Goal: Task Accomplishment & Management: Manage account settings

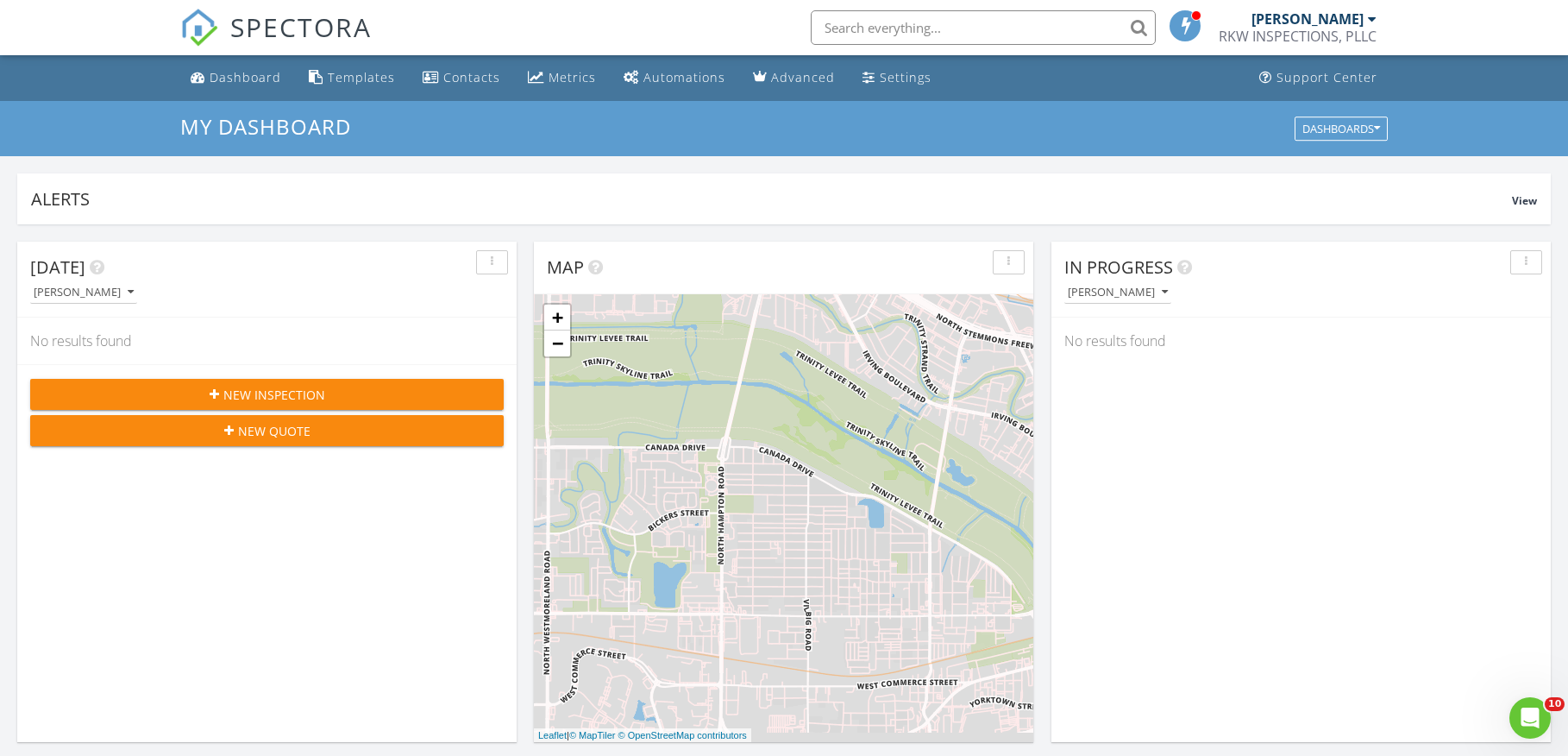
click at [248, 442] on button "New Quote" at bounding box center [267, 430] width 474 height 31
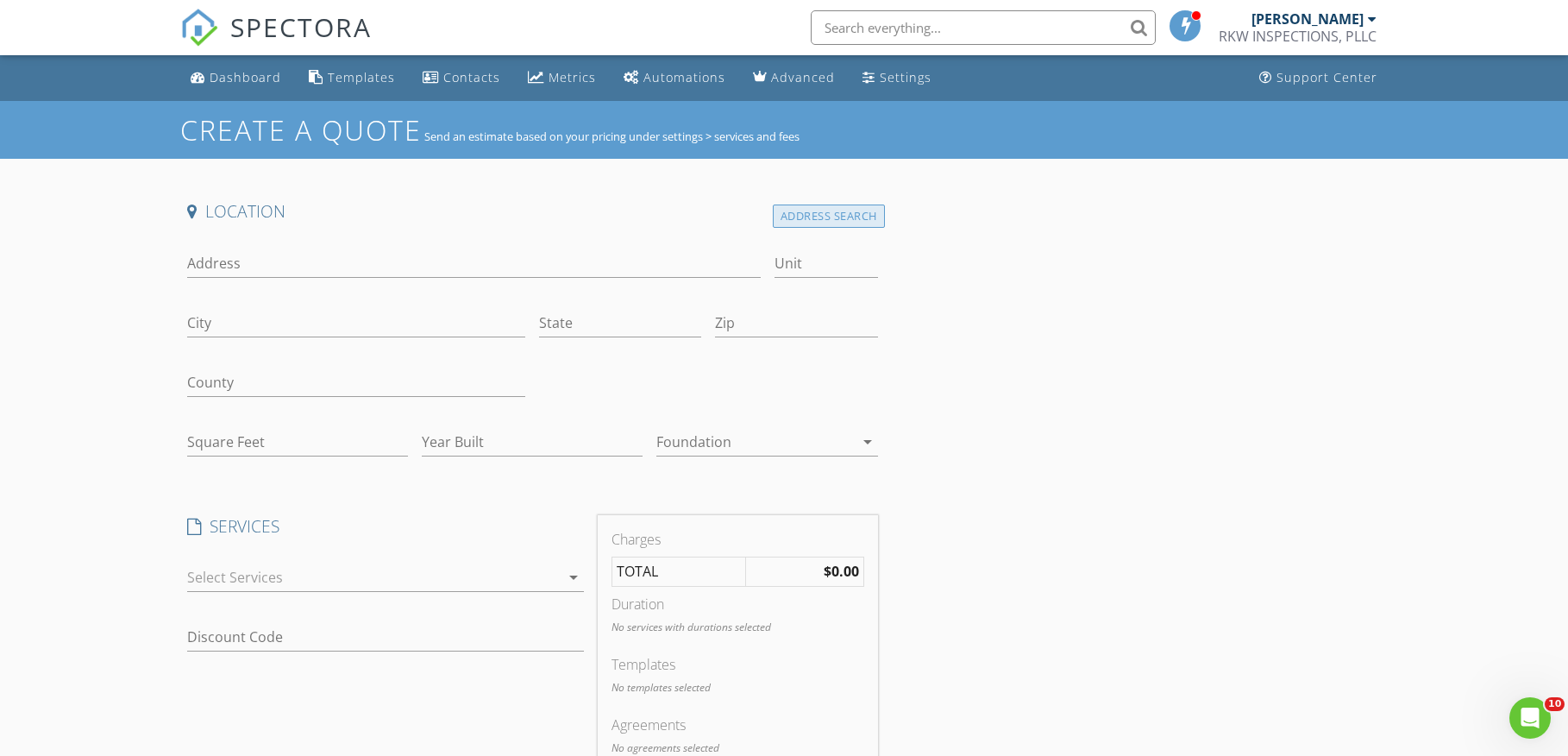
click at [809, 221] on div "Address Search" at bounding box center [829, 215] width 113 height 23
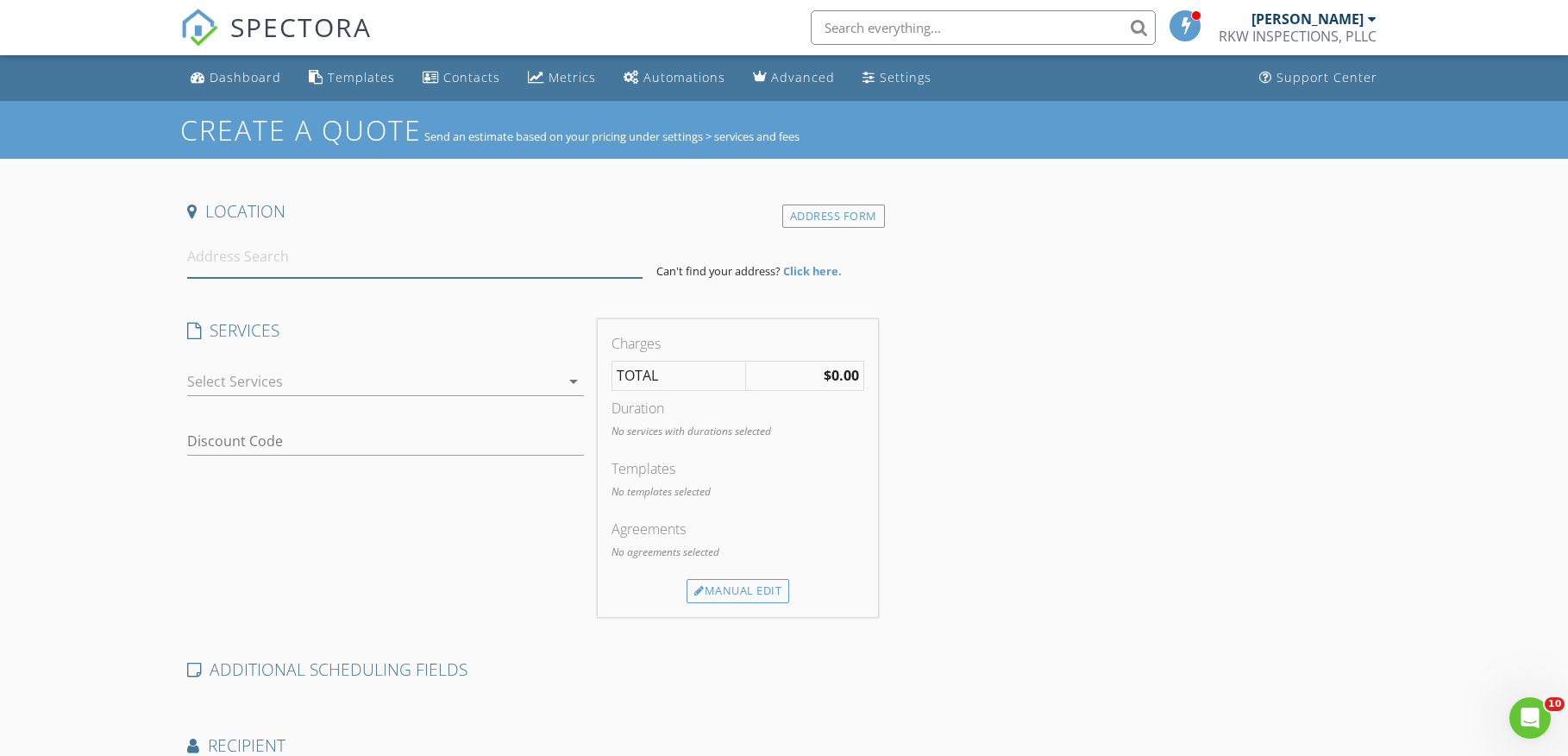
click at [301, 257] on input at bounding box center [415, 256] width 456 height 42
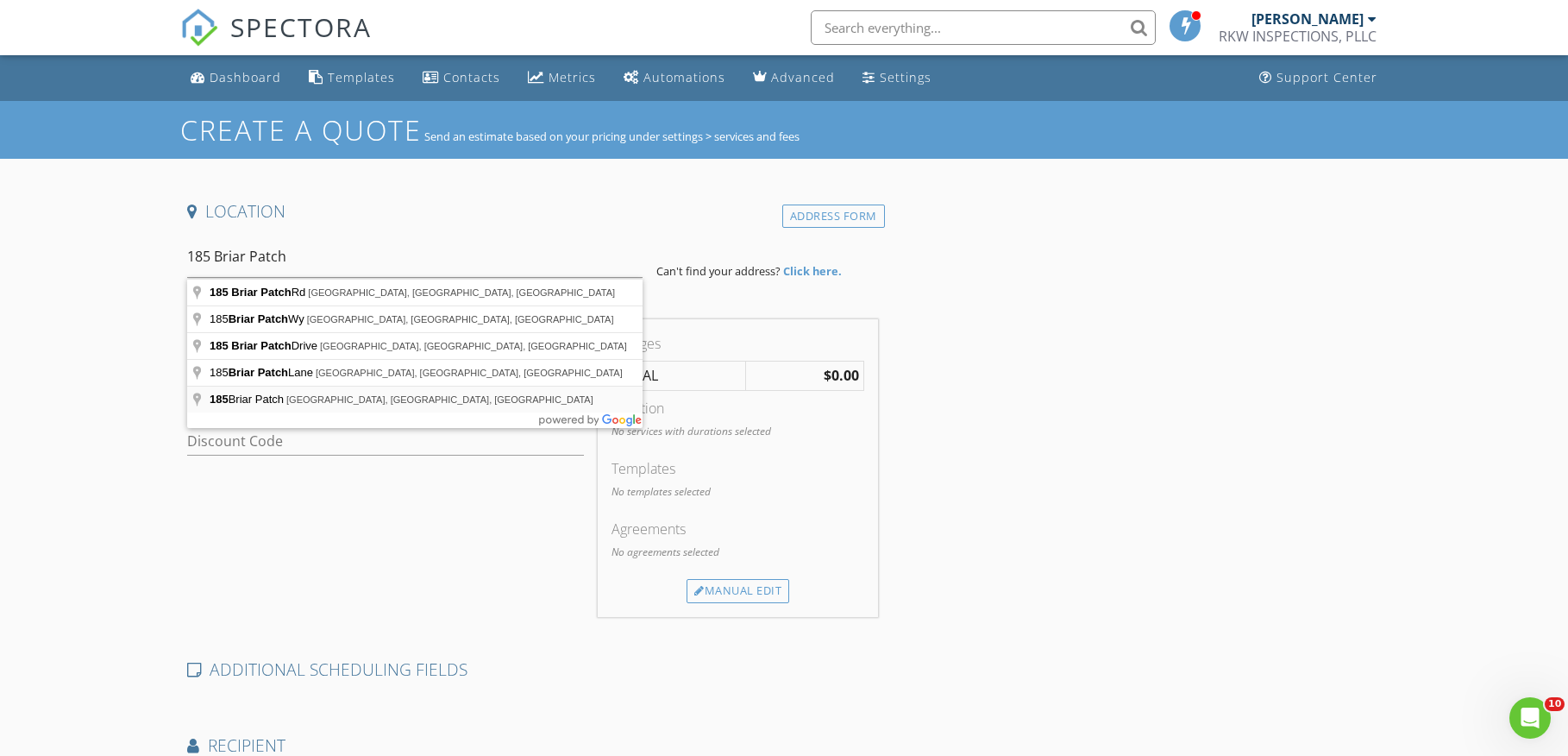
type input "185 Briar Patch, Azle, TX, USA"
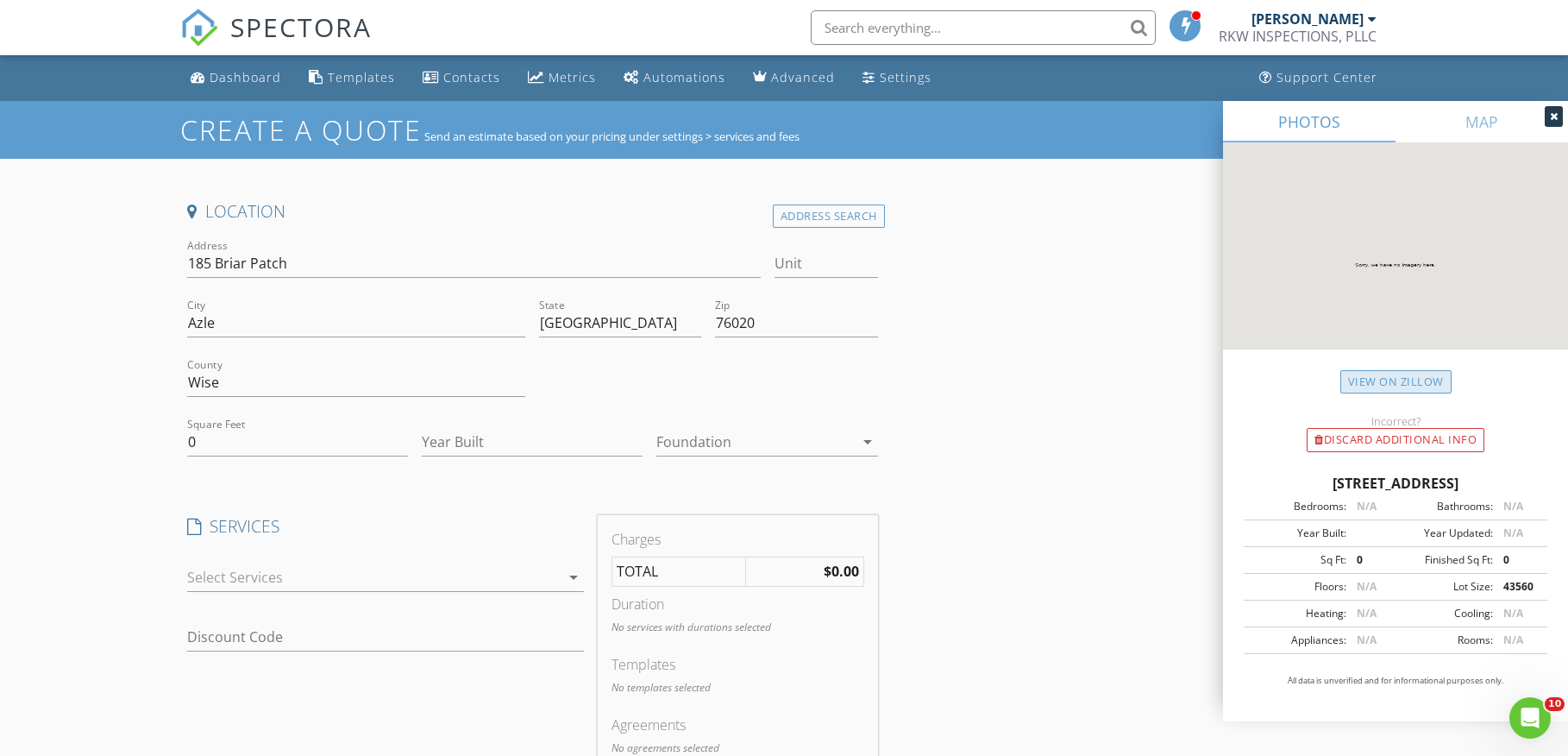
click at [1405, 388] on link "View on Zillow" at bounding box center [1396, 381] width 112 height 23
click at [283, 578] on div at bounding box center [373, 578] width 372 height 27
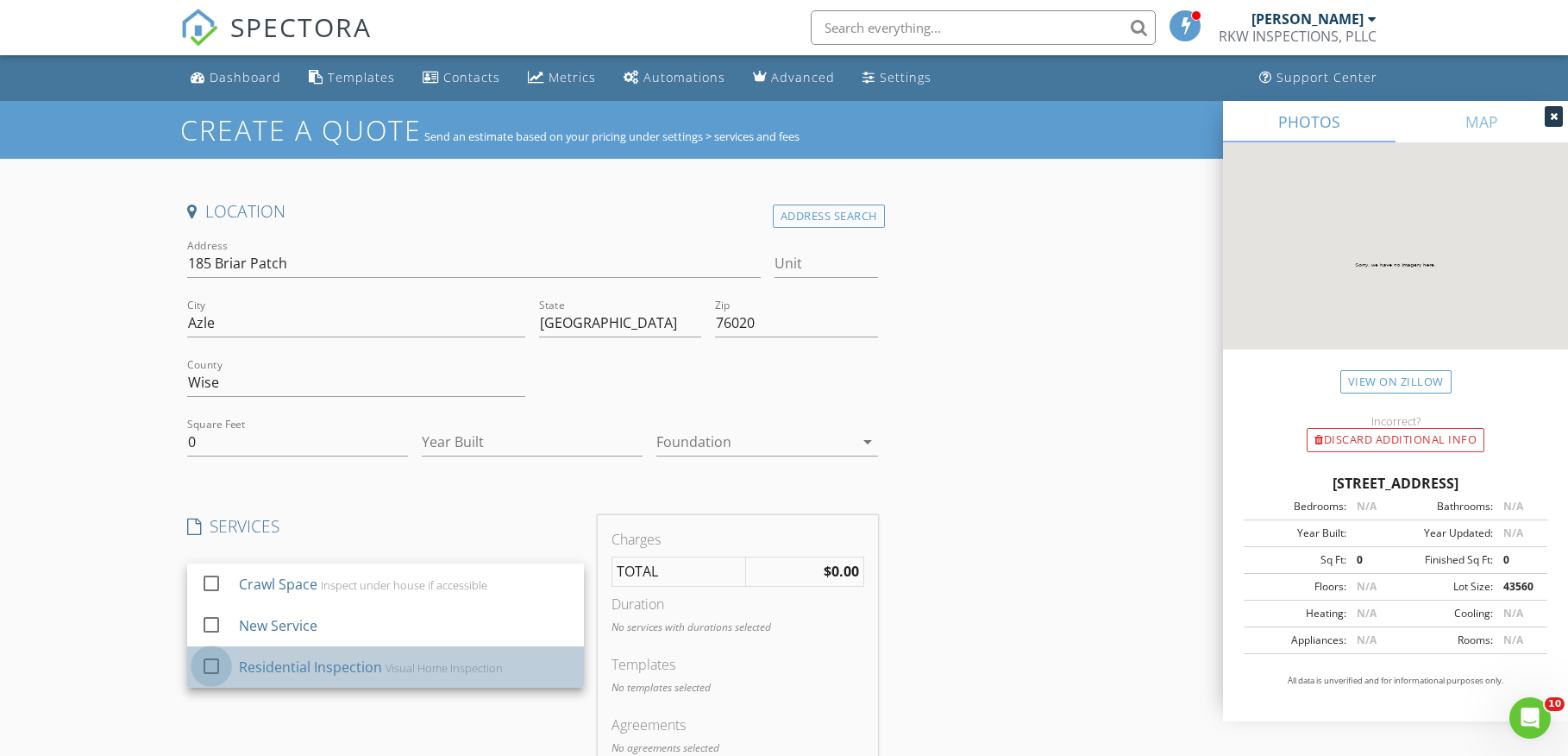
click at [205, 666] on div at bounding box center [211, 665] width 29 height 29
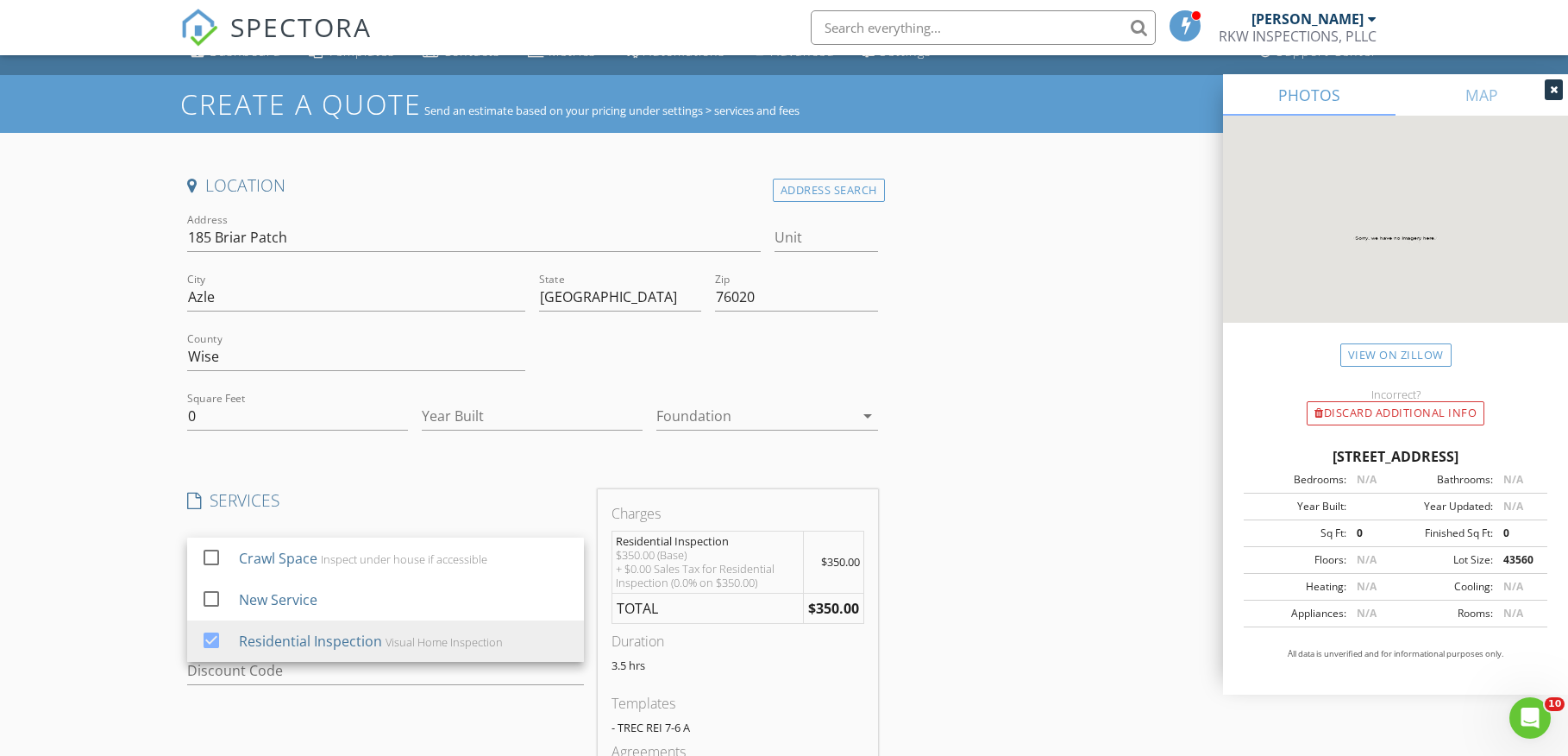
scroll to position [27, 0]
click at [1086, 362] on div "Location Address Search Address 185 Briar Patch Unit City Azle State TX Zip 760…" at bounding box center [784, 686] width 1208 height 1025
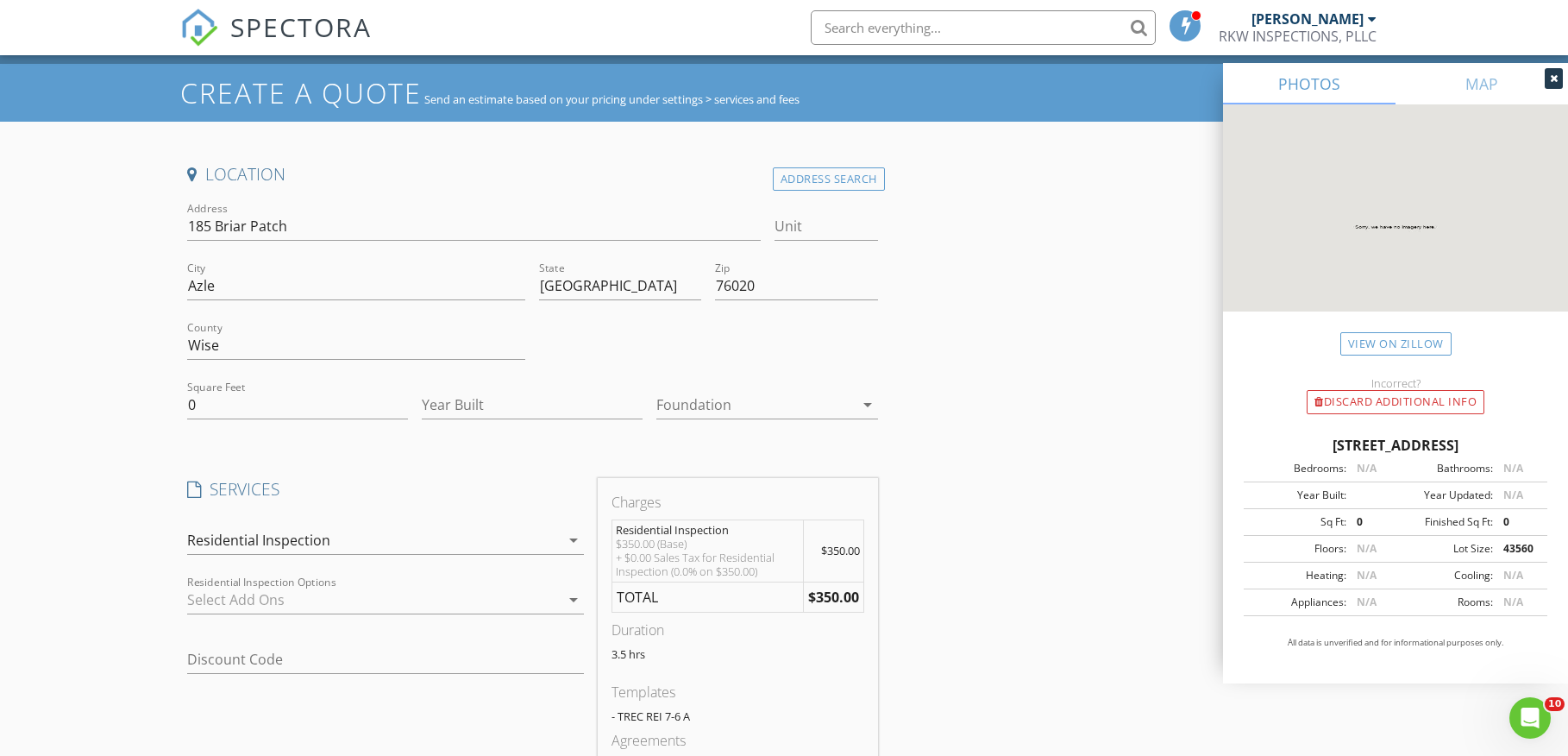
scroll to position [38, 0]
click at [1364, 334] on link "View on Zillow" at bounding box center [1396, 343] width 112 height 23
click at [252, 401] on input "0" at bounding box center [297, 404] width 220 height 28
type input "2195"
click at [450, 410] on input "Year Built" at bounding box center [532, 404] width 220 height 28
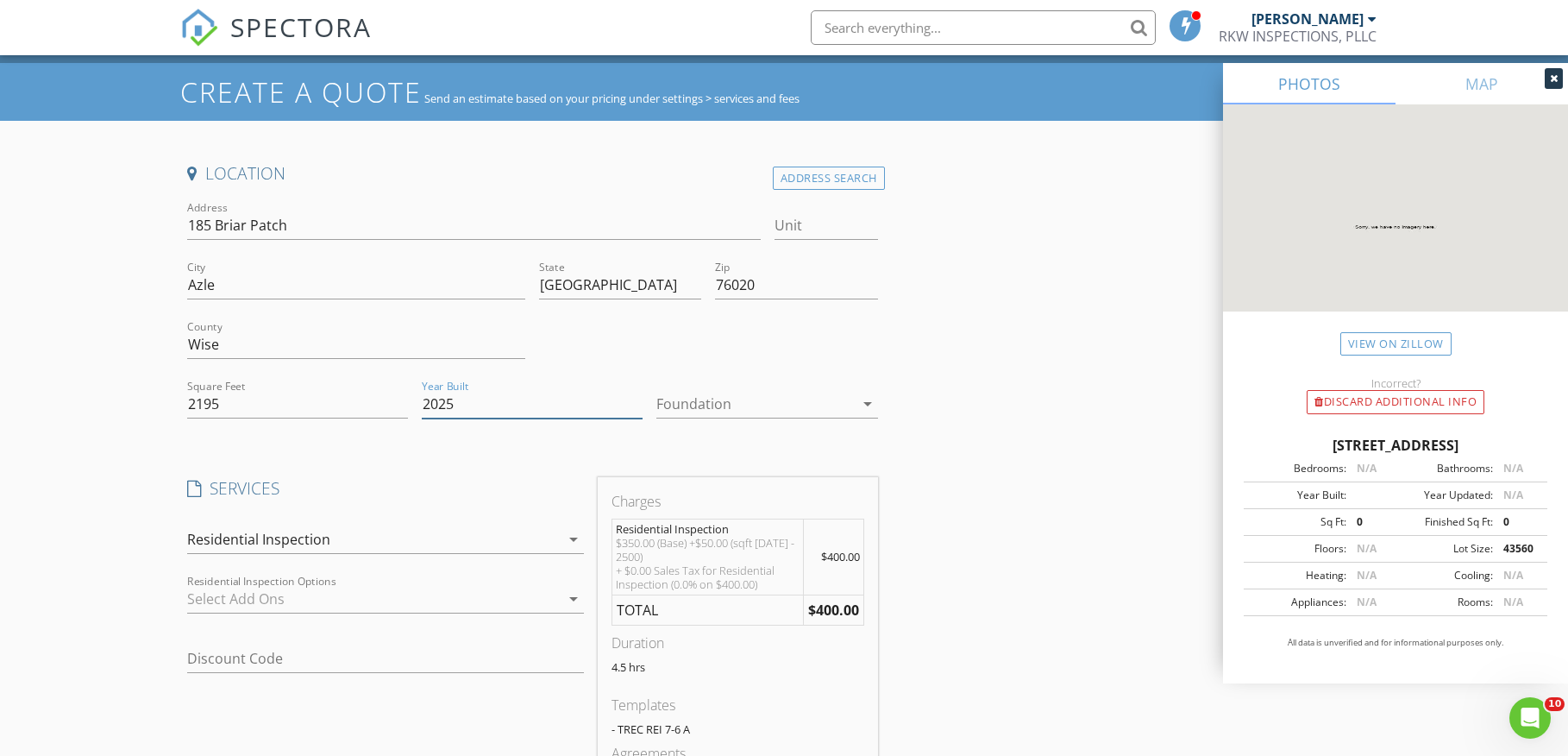
type input "2025"
click at [674, 403] on div at bounding box center [754, 404] width 197 height 27
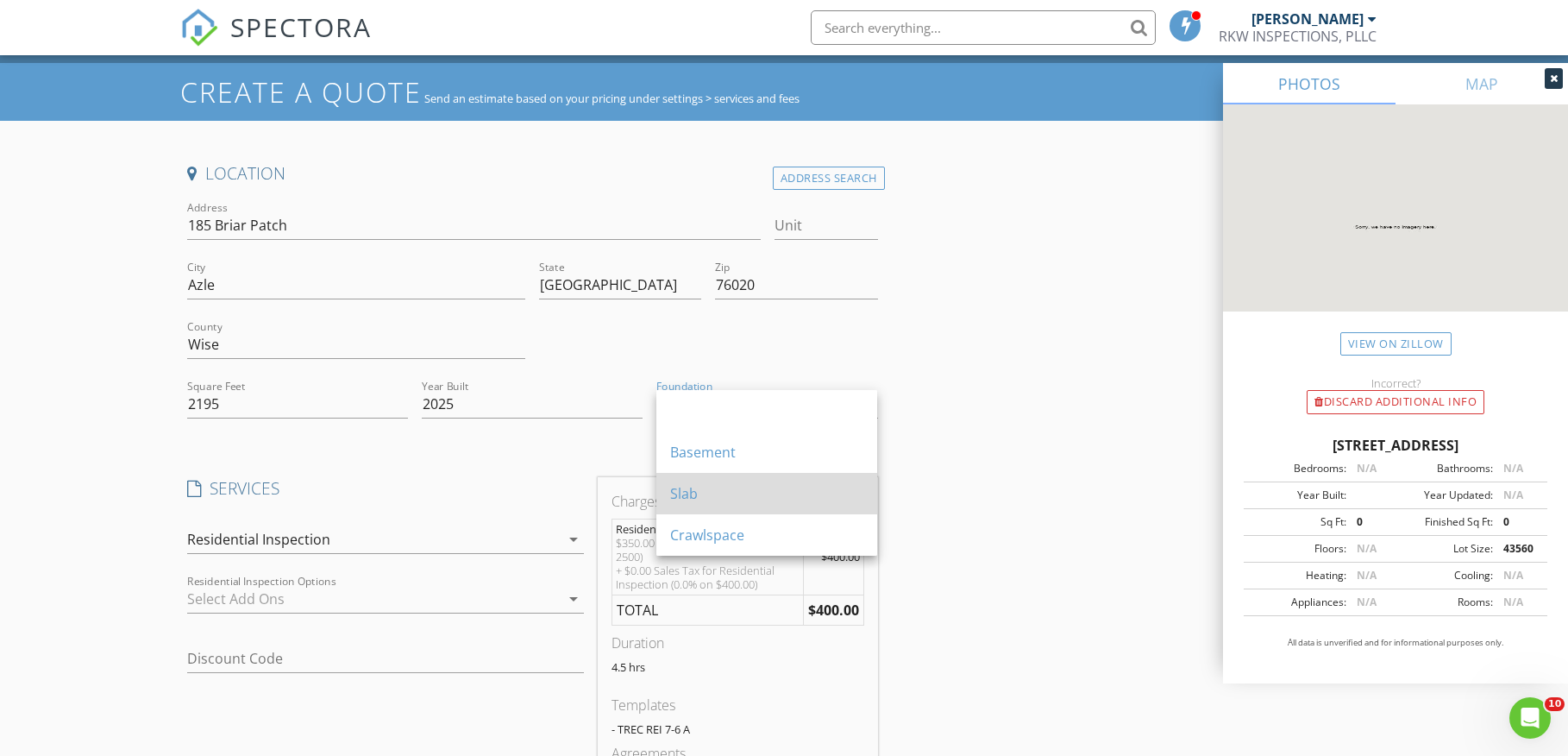
click at [674, 493] on div "Slab" at bounding box center [767, 493] width 193 height 21
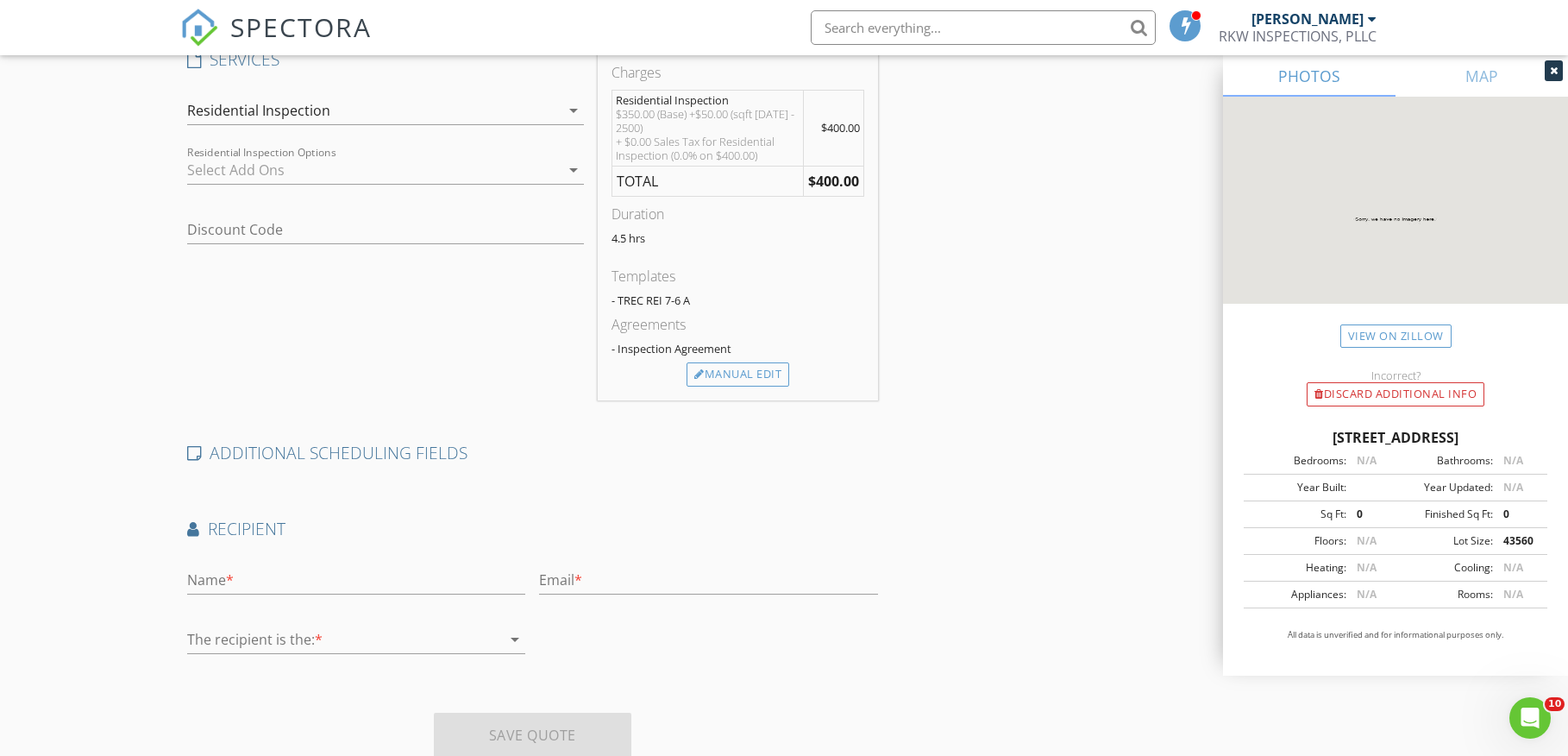
scroll to position [466, 0]
click at [1412, 332] on link "View on Zillow" at bounding box center [1396, 335] width 112 height 23
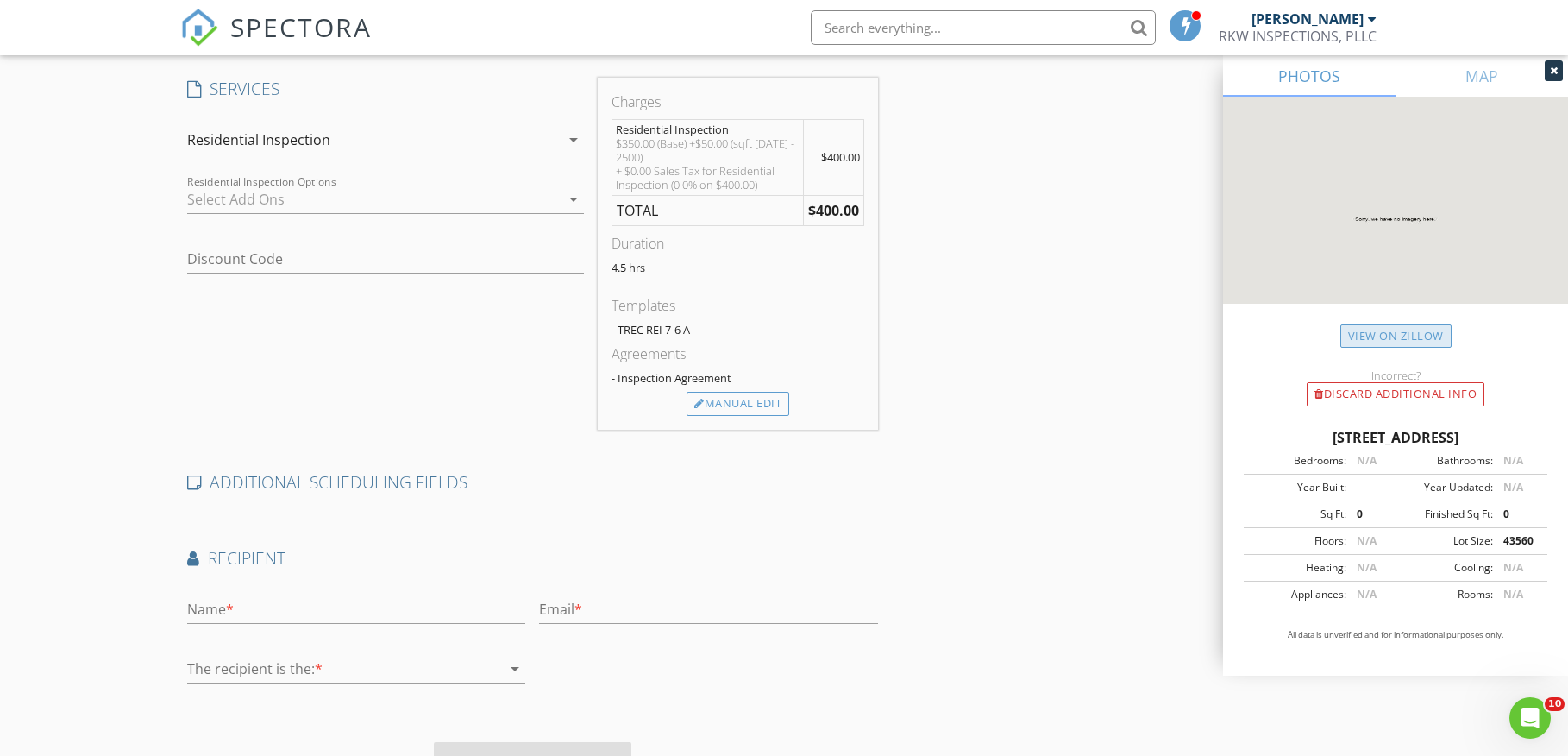
scroll to position [441, 0]
click at [249, 600] on input "text" at bounding box center [357, 606] width 338 height 28
type input "[PERSON_NAME]"
click at [570, 612] on input "text" at bounding box center [708, 606] width 338 height 28
paste input "[EMAIL_ADDRESS][DOMAIN_NAME]"
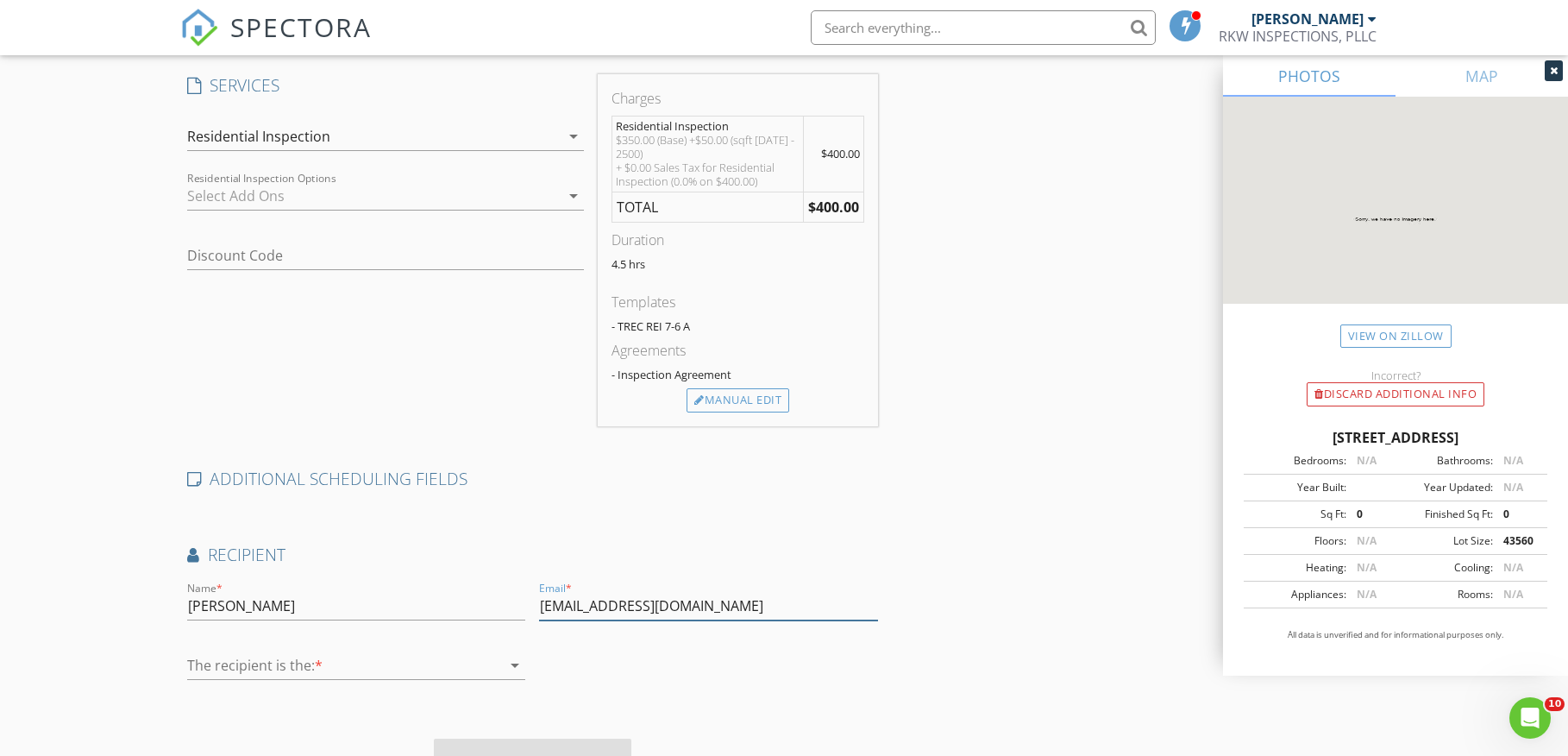
type input "[EMAIL_ADDRESS][DOMAIN_NAME]"
click at [405, 667] on div at bounding box center [344, 665] width 314 height 27
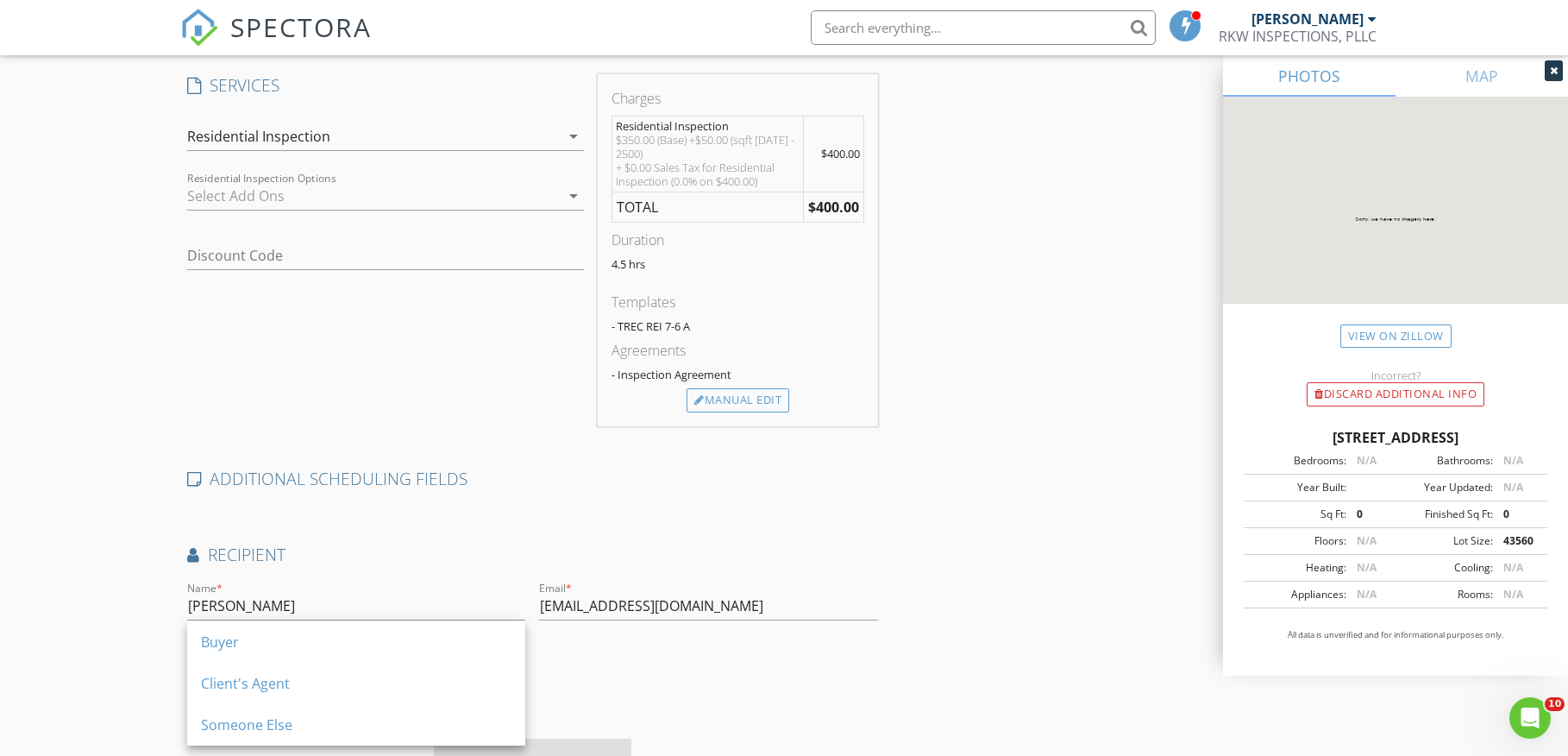
click at [285, 652] on div "Buyer" at bounding box center [356, 642] width 310 height 21
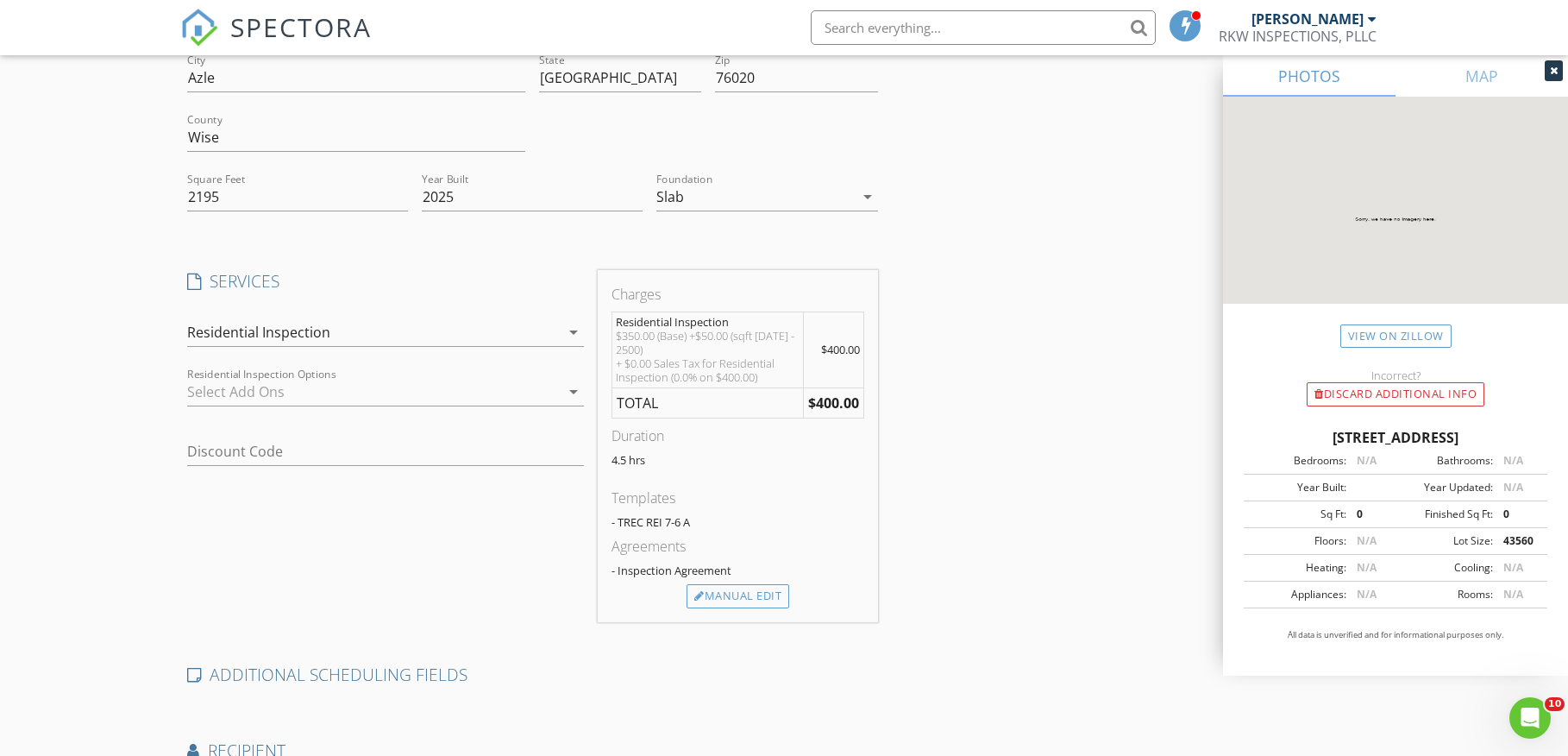
scroll to position [0, 0]
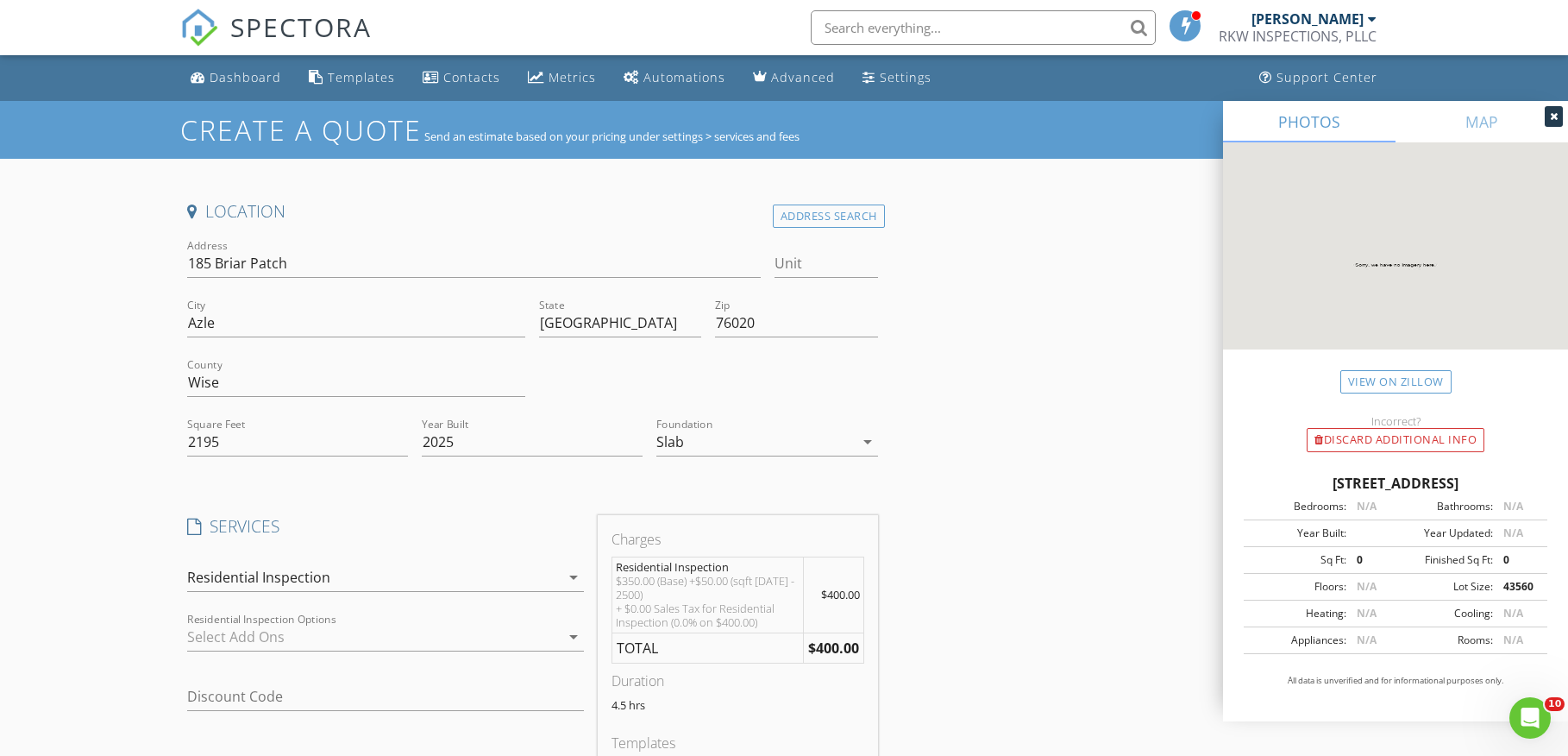
click at [1554, 116] on icon at bounding box center [1553, 116] width 7 height 10
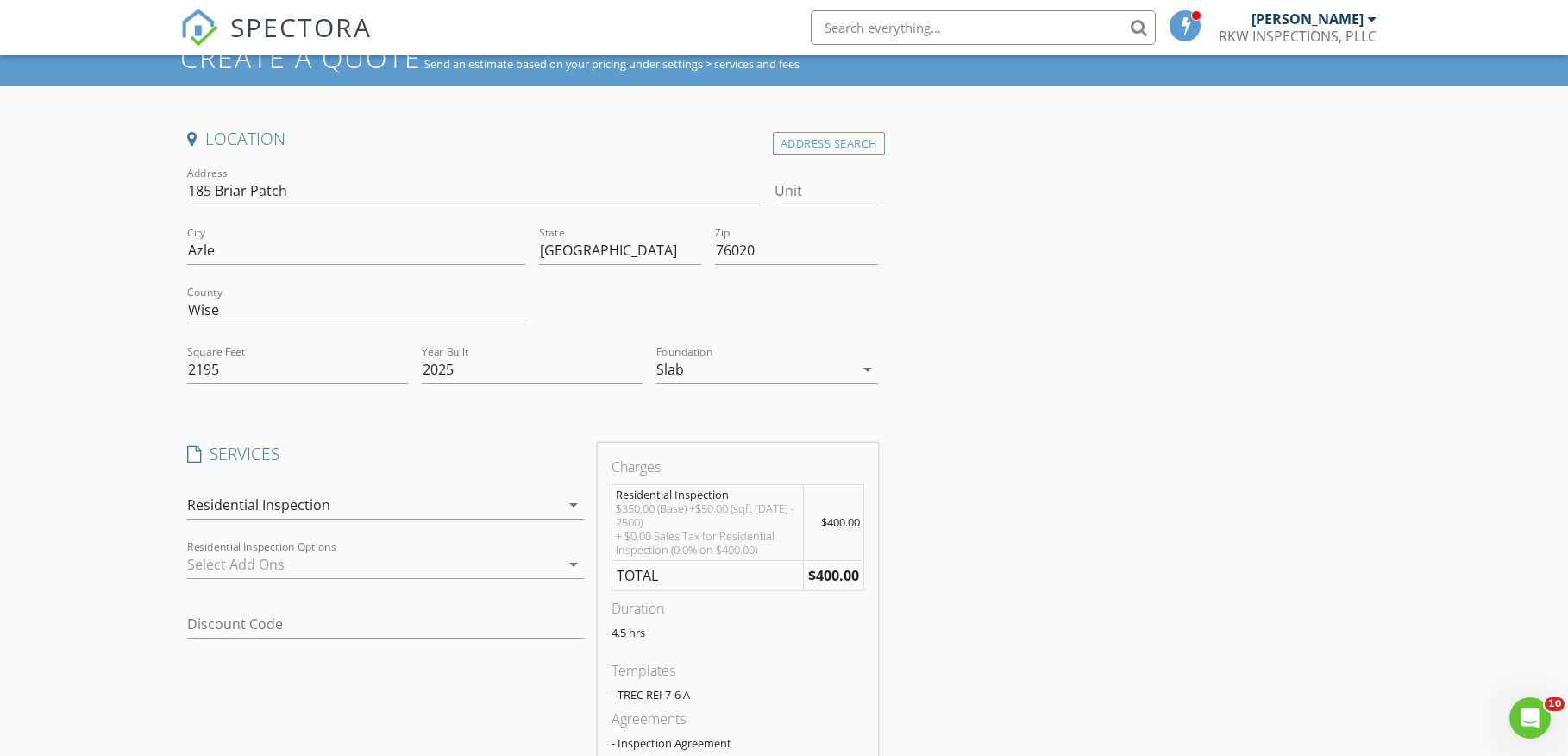
scroll to position [286, 0]
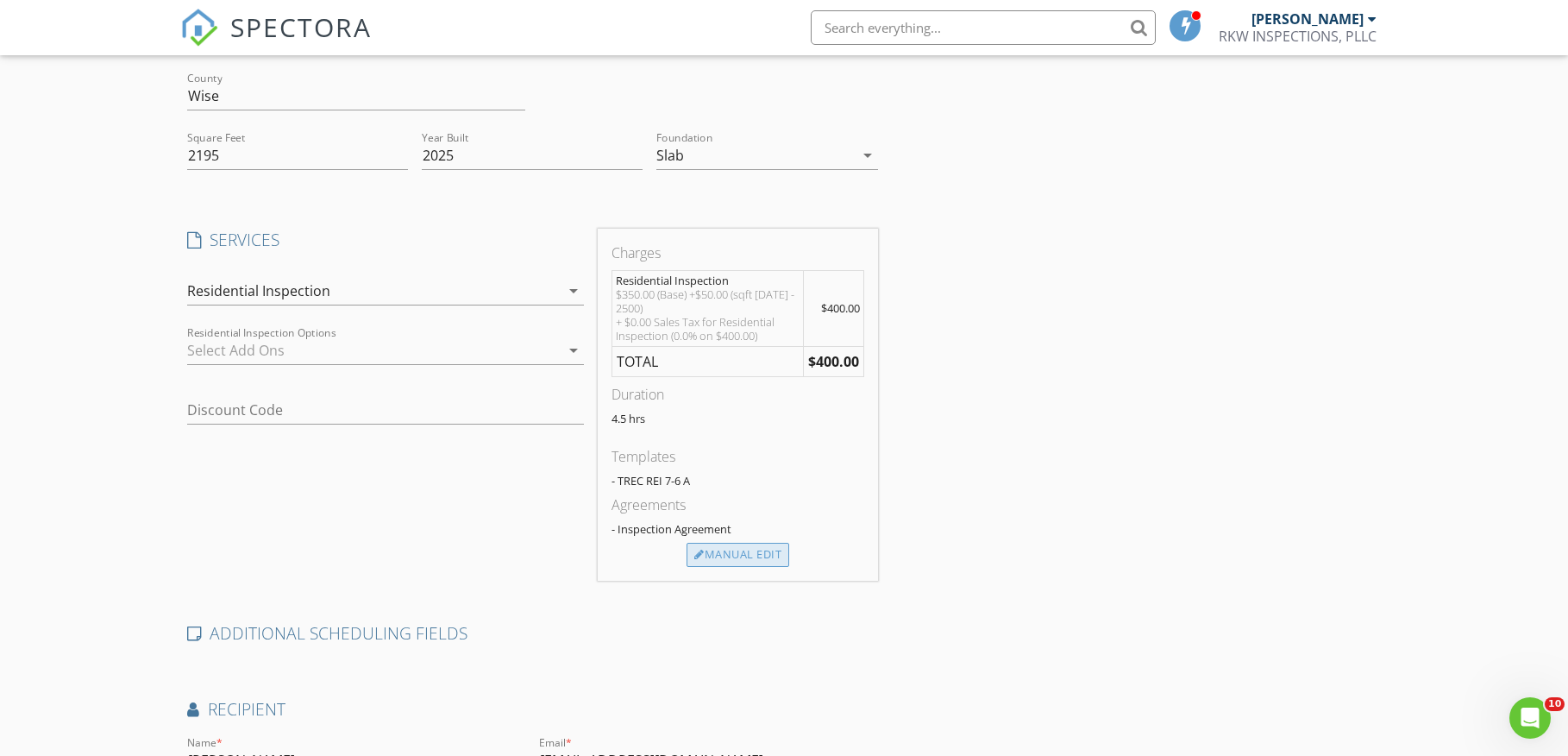
click at [757, 556] on div "Manual Edit" at bounding box center [737, 555] width 102 height 24
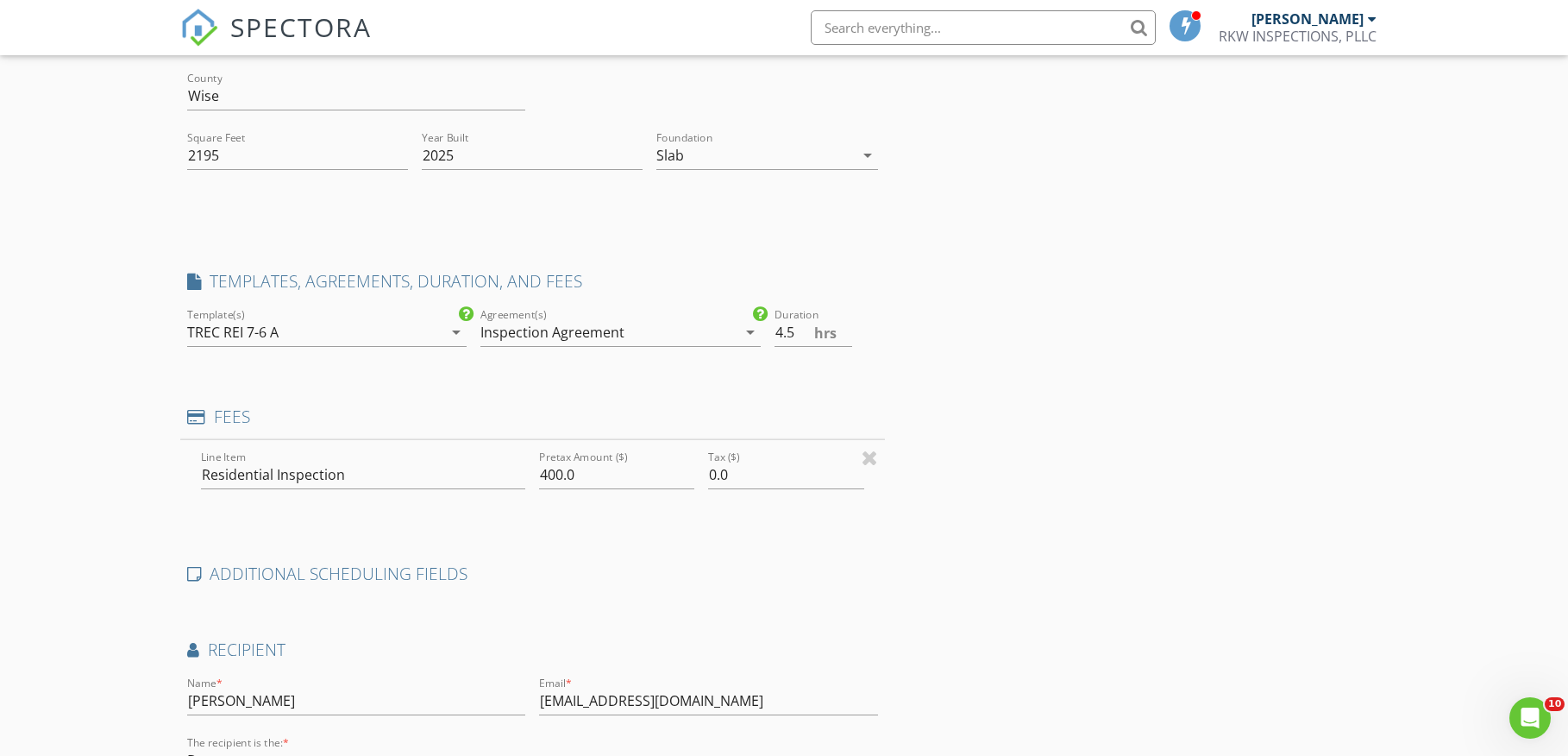
type input "0"
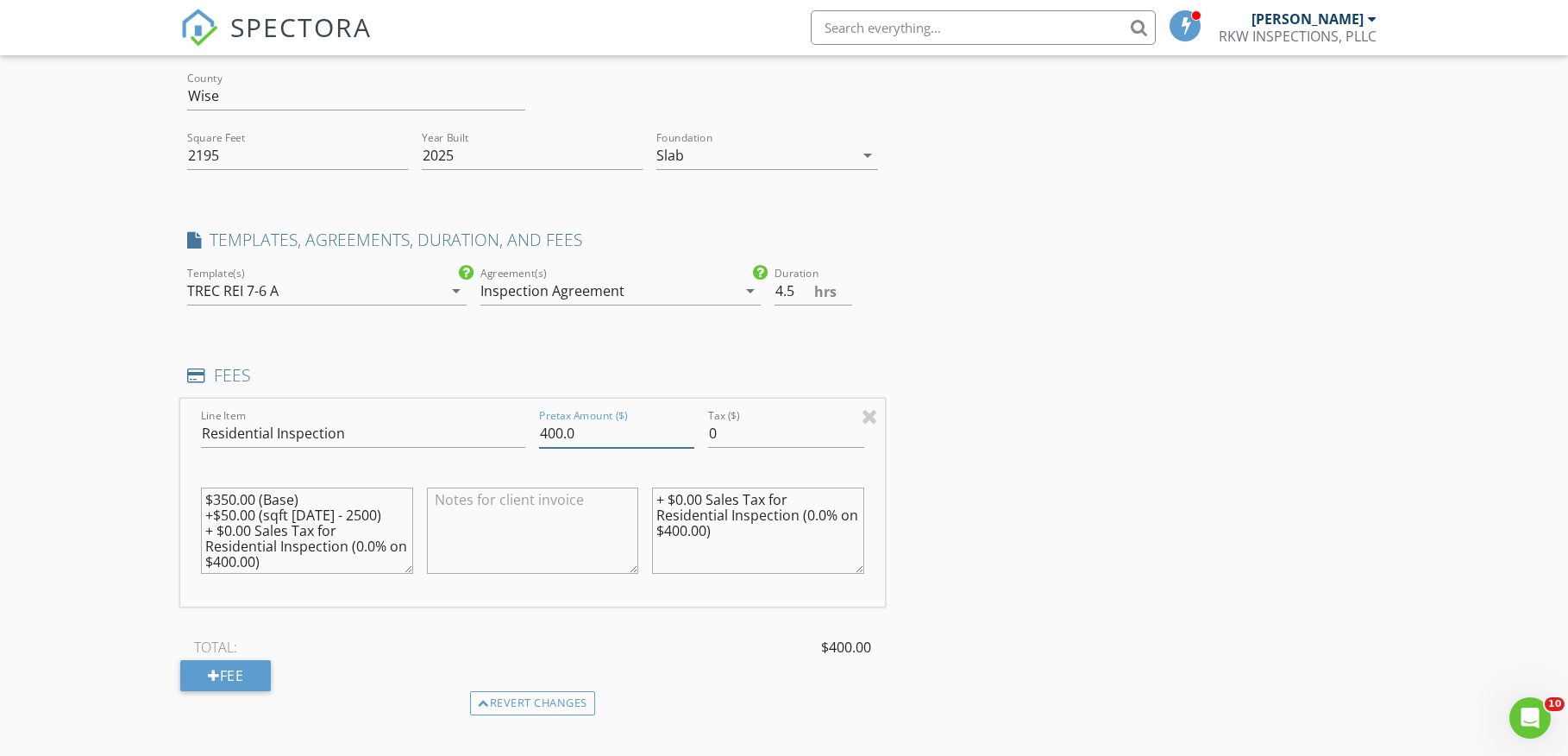
drag, startPoint x: 556, startPoint y: 436, endPoint x: 535, endPoint y: 435, distance: 21.0
click at [535, 435] on div "Pretax Amount ($) 400.0" at bounding box center [617, 435] width 169 height 59
type input "280.0"
click at [497, 507] on textarea at bounding box center [533, 531] width 212 height 86
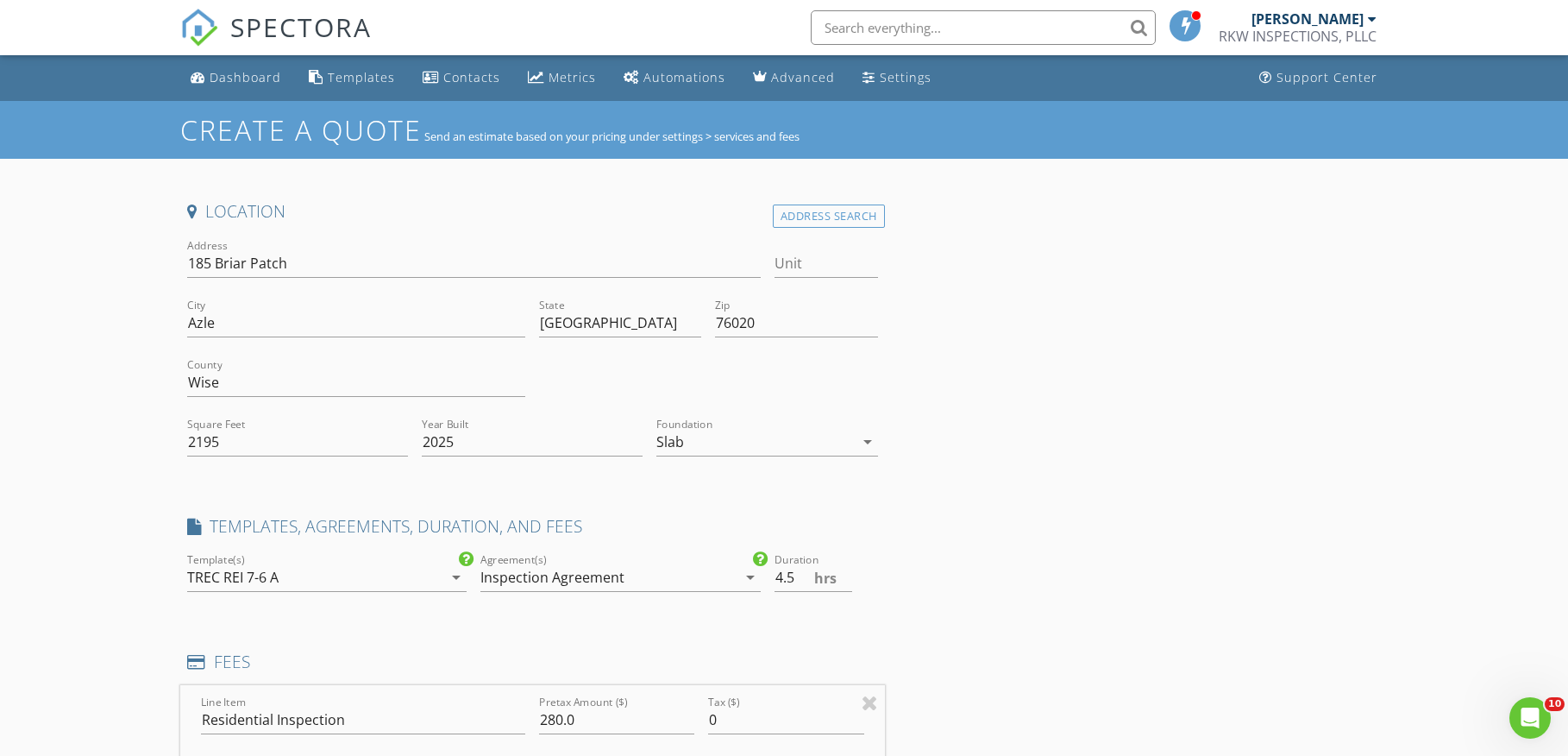
scroll to position [659, 0]
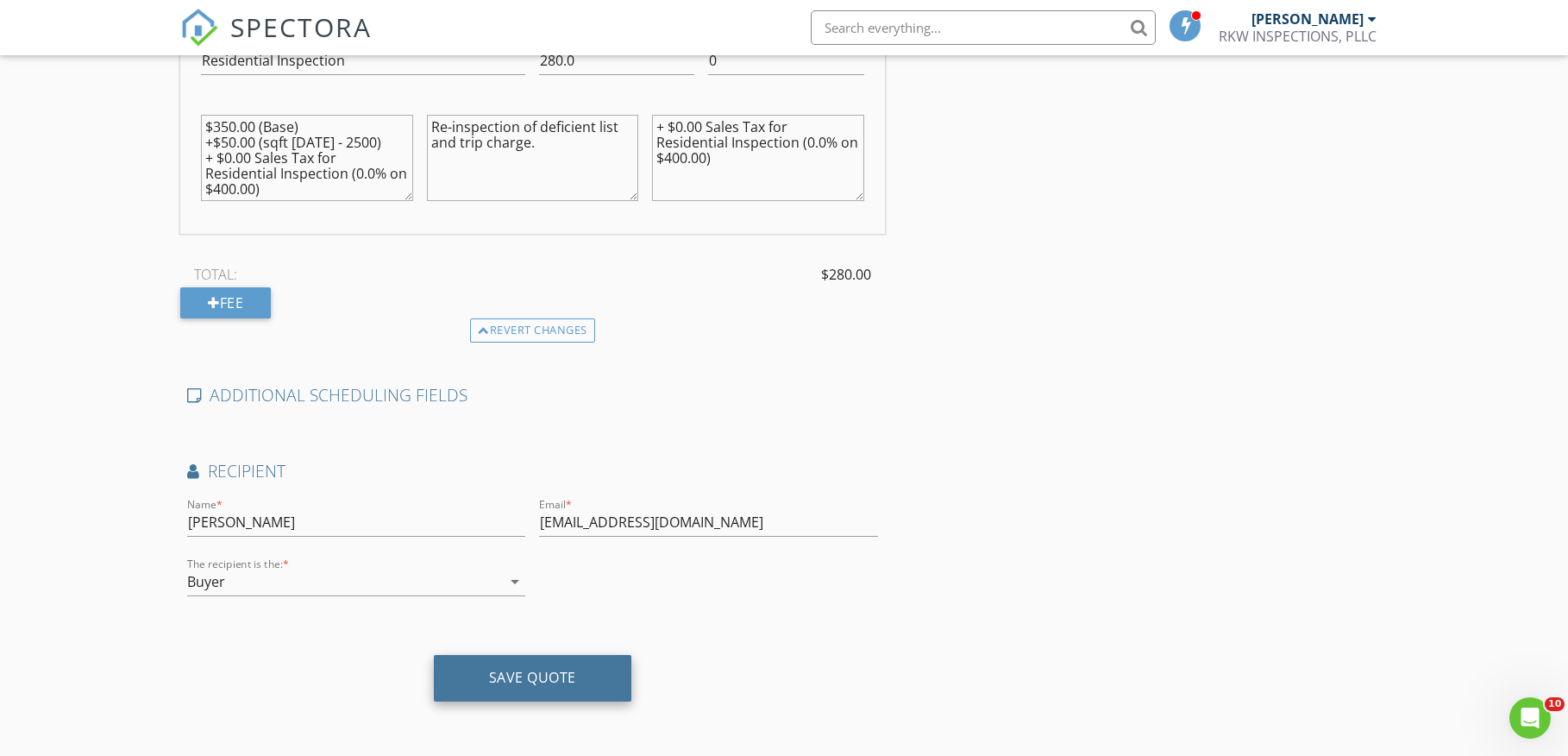
type textarea "Re-inspection of deficient list and trip charge."
click at [487, 680] on div "Save Quote" at bounding box center [532, 678] width 198 height 47
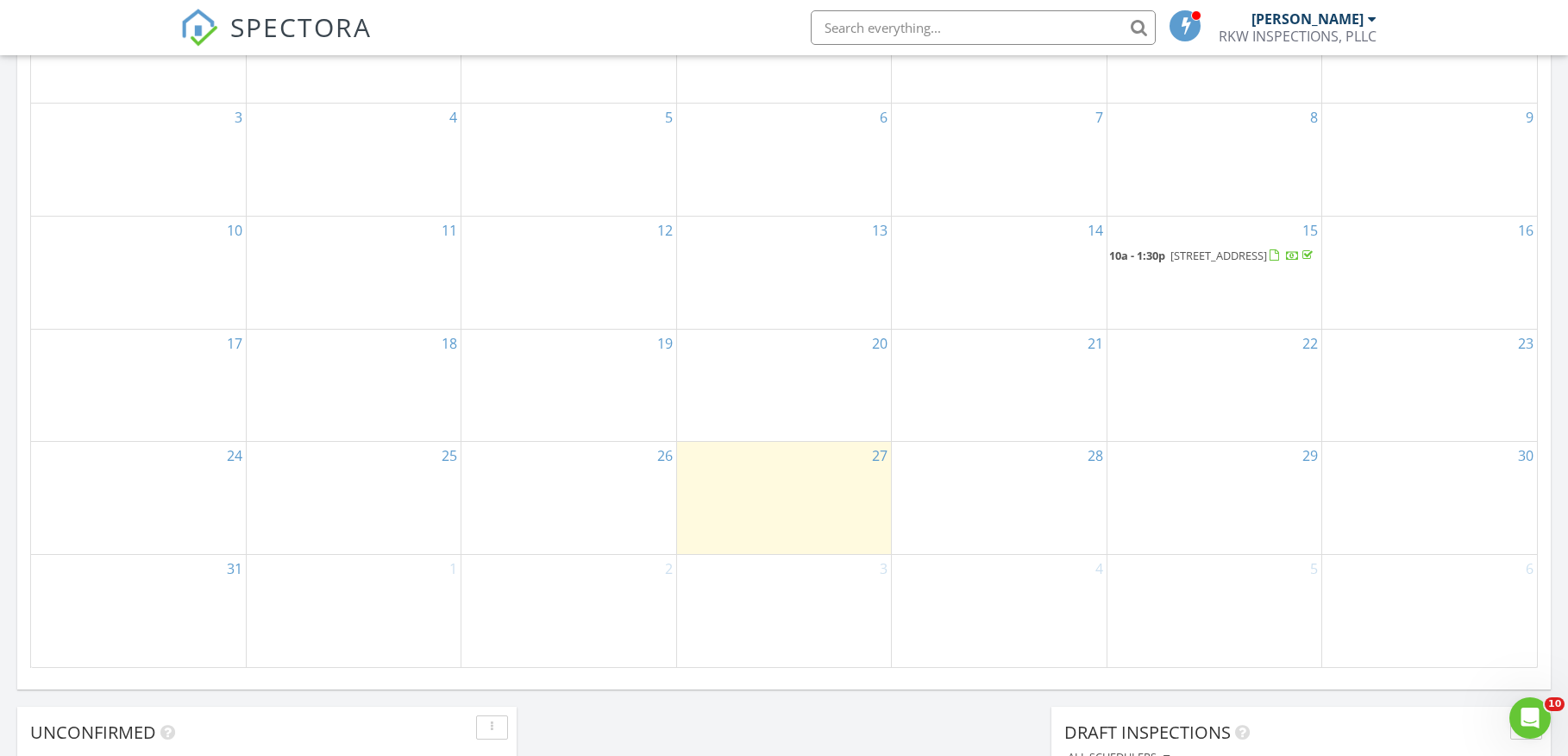
scroll to position [1527, 0]
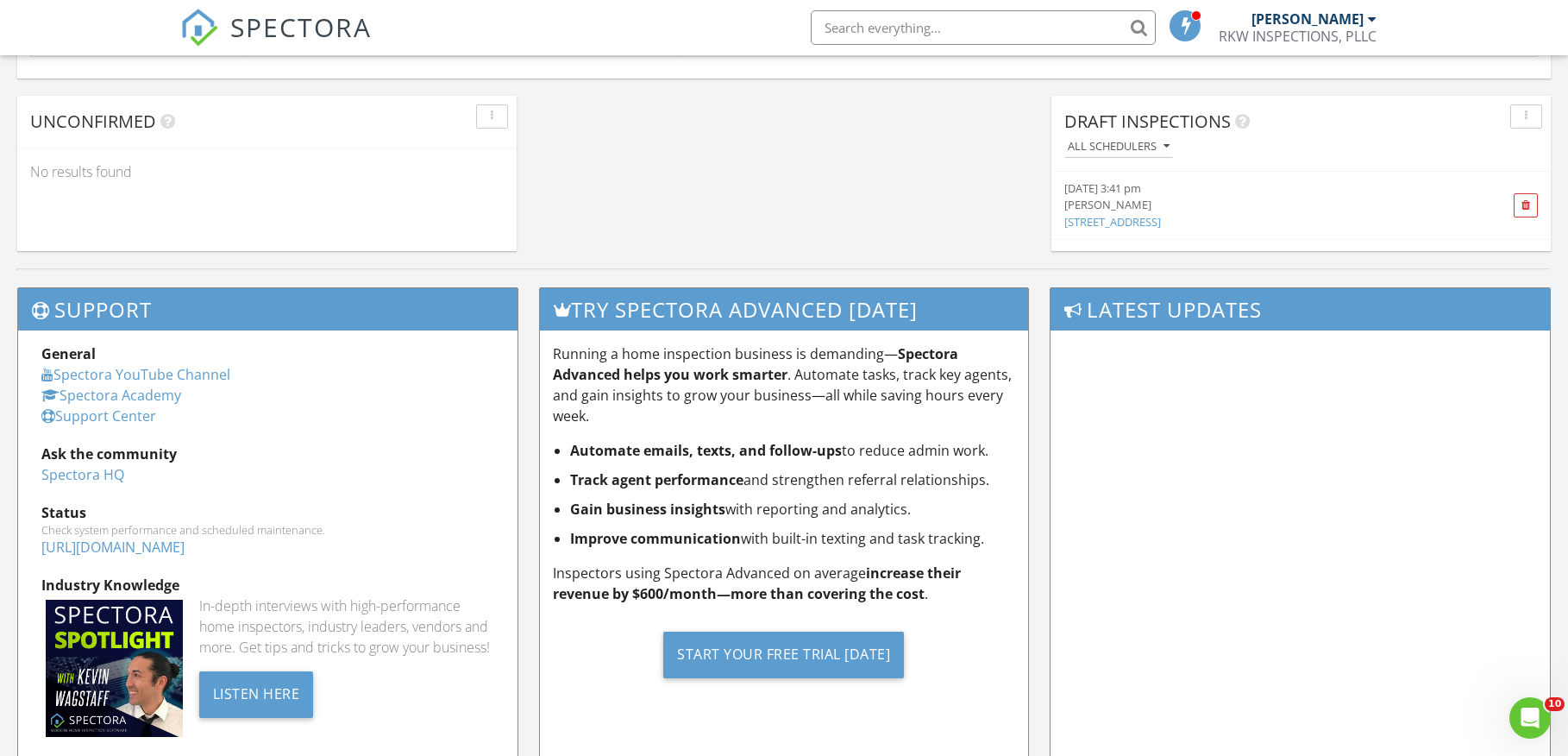
click at [1093, 201] on div "[PERSON_NAME]" at bounding box center [1262, 205] width 395 height 16
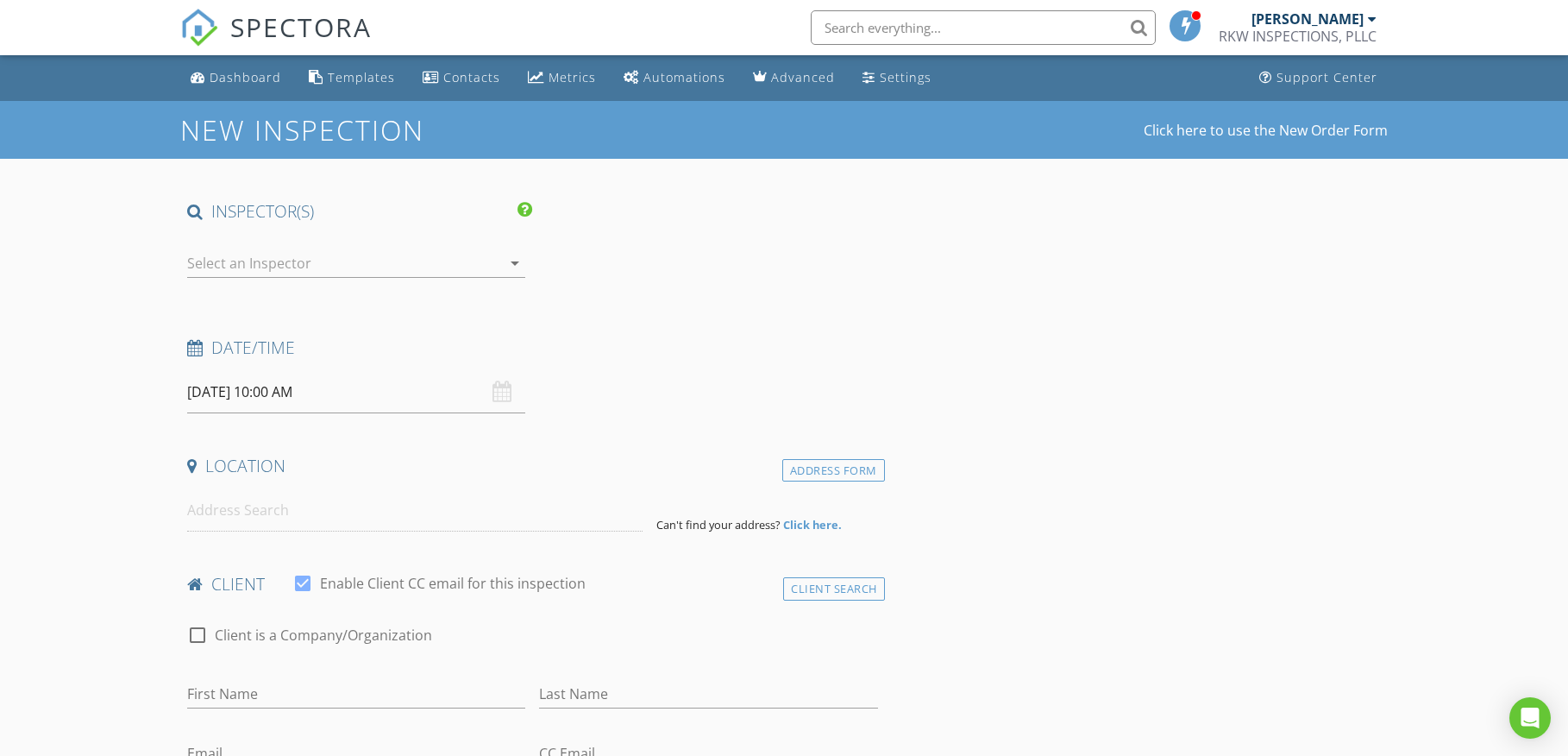
type input "[PERSON_NAME]"
type input "tedross1227@gmail.com"
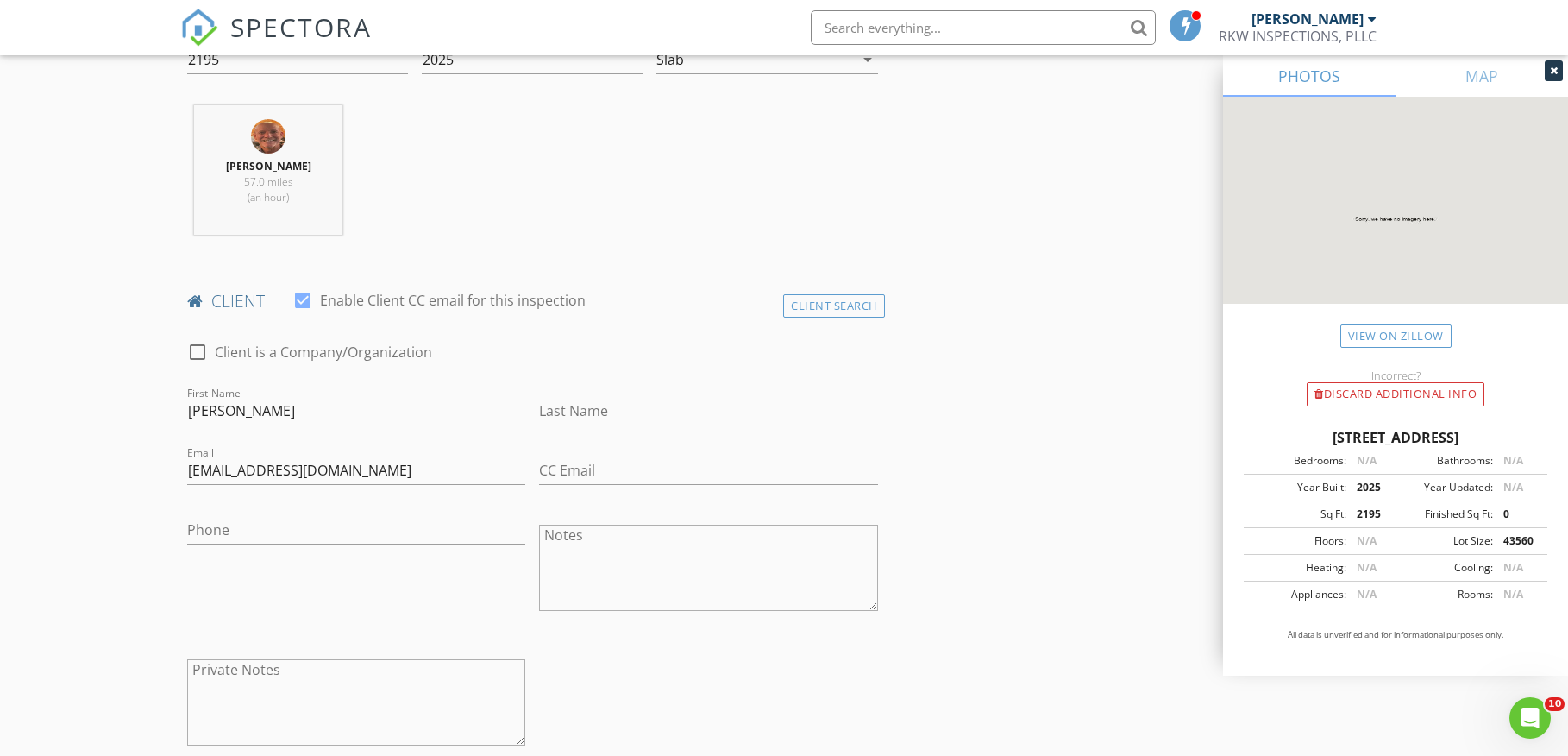
scroll to position [639, 0]
drag, startPoint x: 214, startPoint y: 409, endPoint x: 307, endPoint y: 409, distance: 93.0
click at [307, 409] on input "Ted Ross" at bounding box center [357, 408] width 338 height 28
type input "Ted"
click at [562, 410] on input "Last Name" at bounding box center [708, 408] width 338 height 28
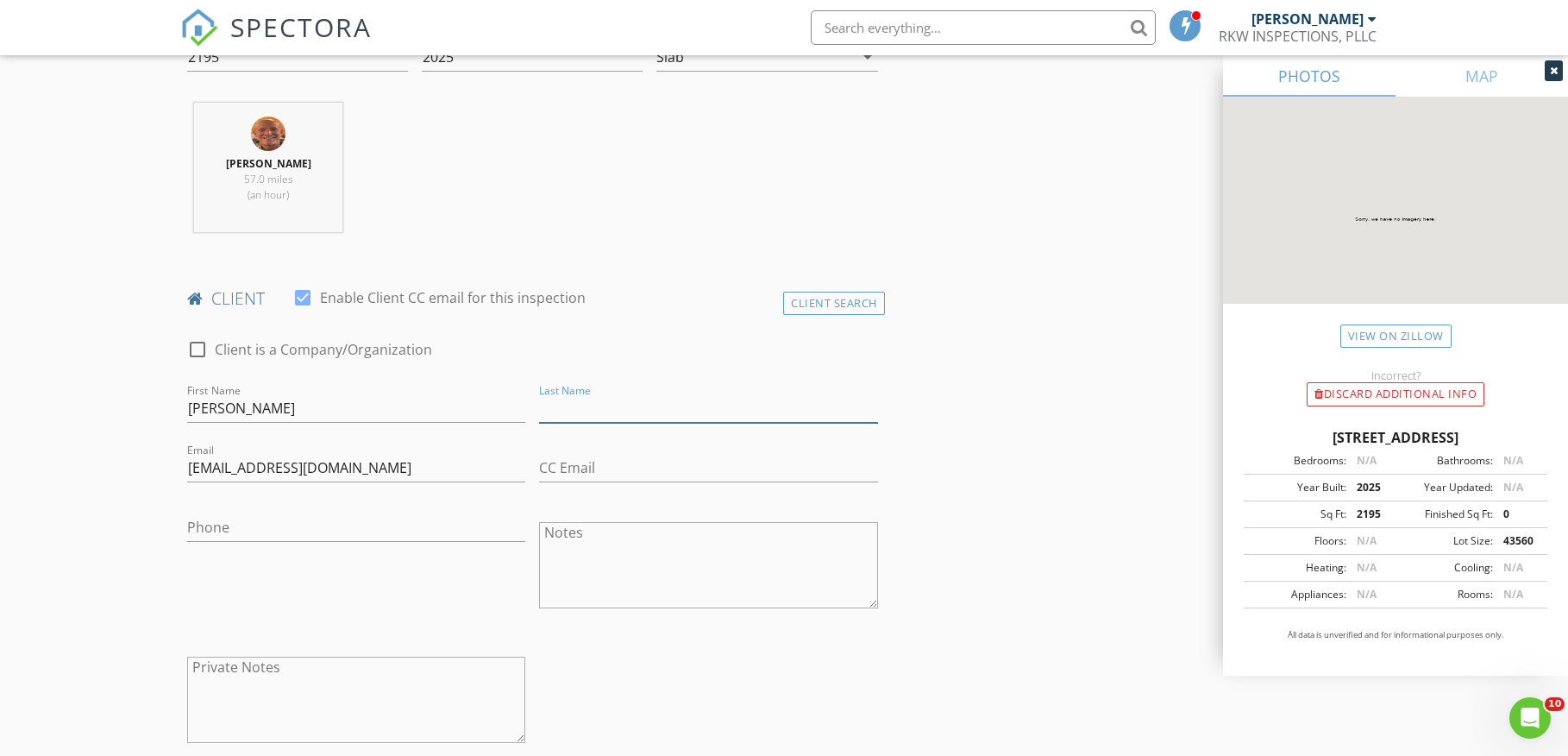
paste input "[PERSON_NAME]"
type input "[PERSON_NAME]"
click at [555, 466] on input "CC Email" at bounding box center [708, 468] width 338 height 28
click at [335, 530] on input "Phone" at bounding box center [357, 527] width 338 height 28
type input "[PHONE_NUMBER]"
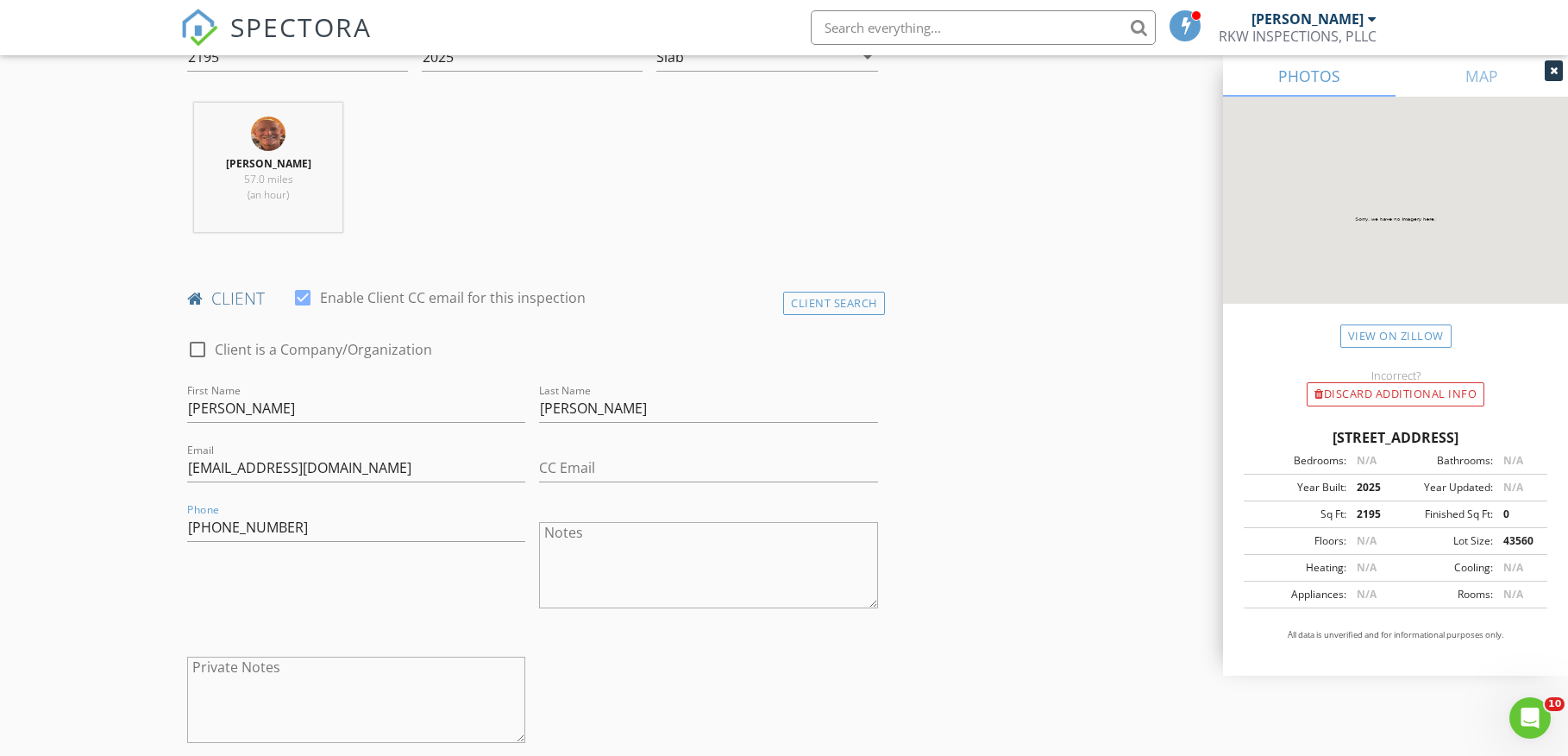
click at [575, 538] on textarea "Notes" at bounding box center [708, 565] width 338 height 86
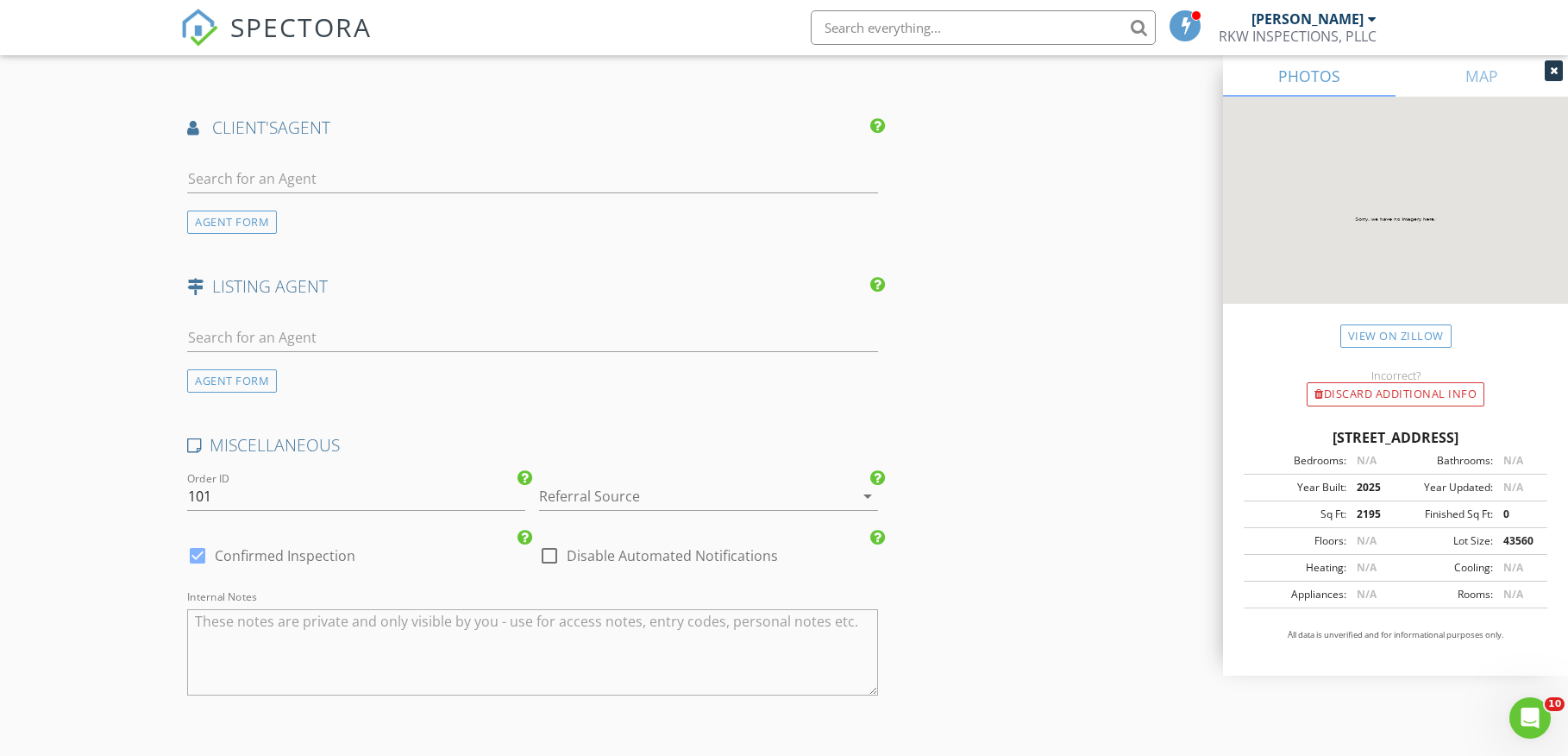
scroll to position [2446, 0]
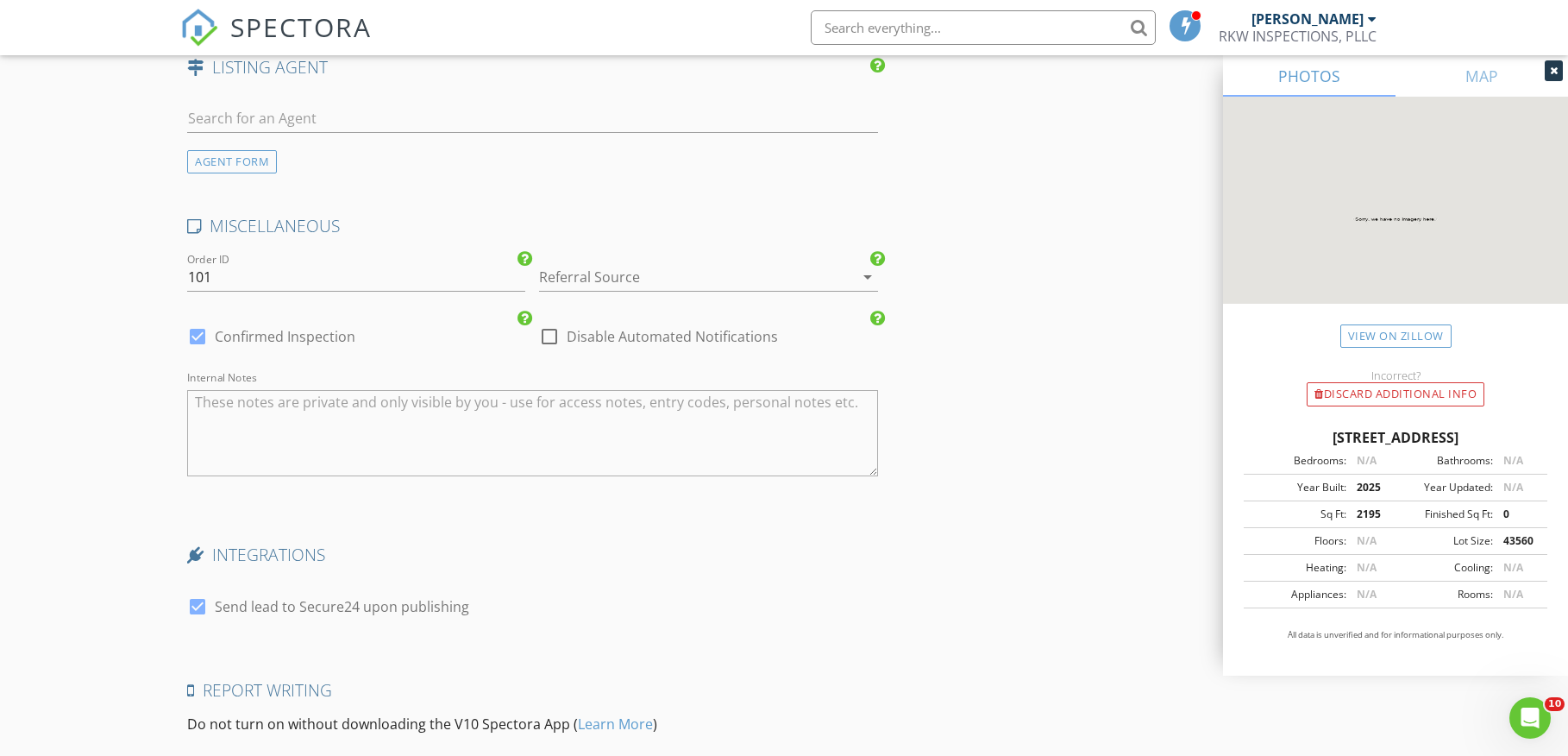
type textarea "Re inspect for [PERSON_NAME]"
click at [192, 608] on div at bounding box center [198, 607] width 29 height 29
checkbox input "false"
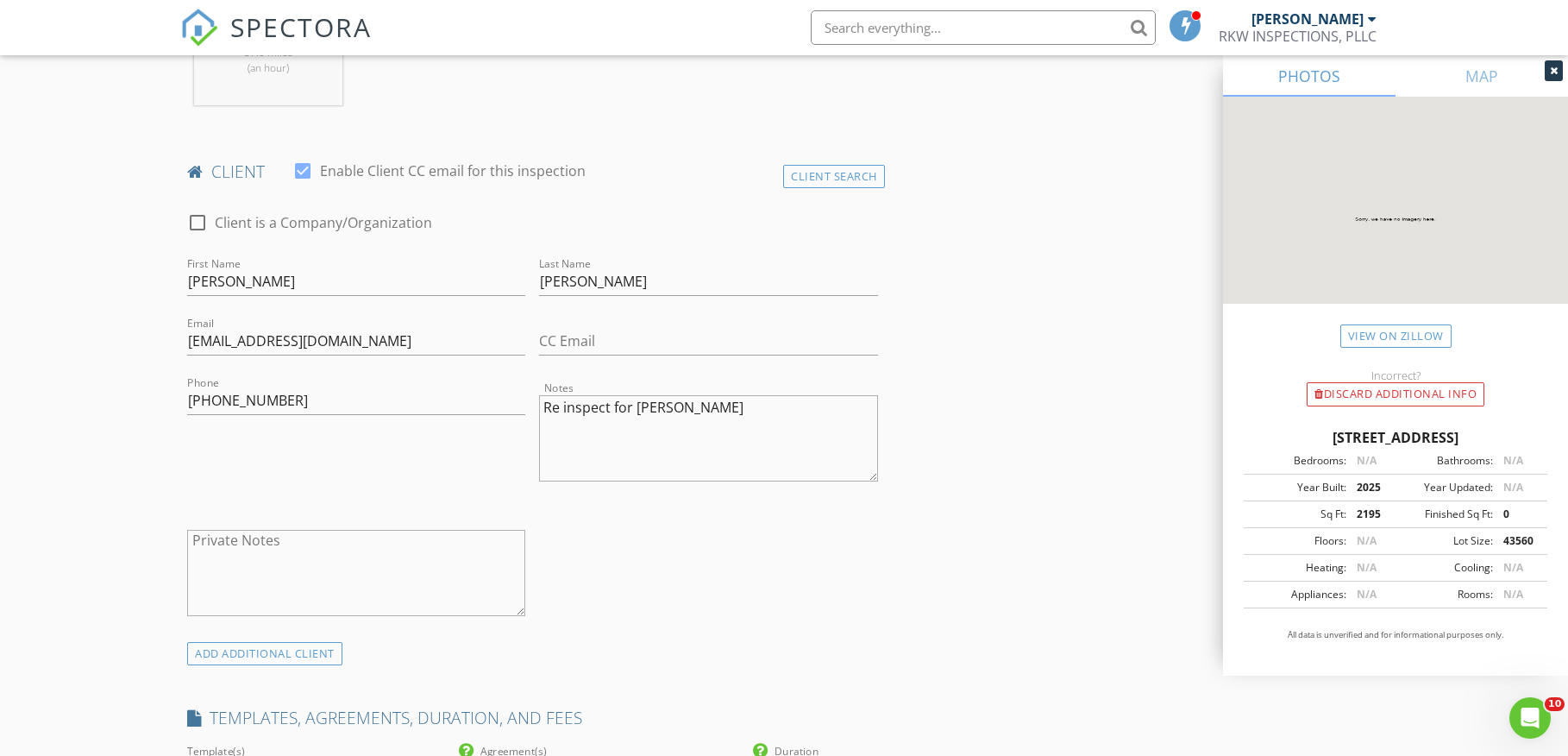
scroll to position [636, 0]
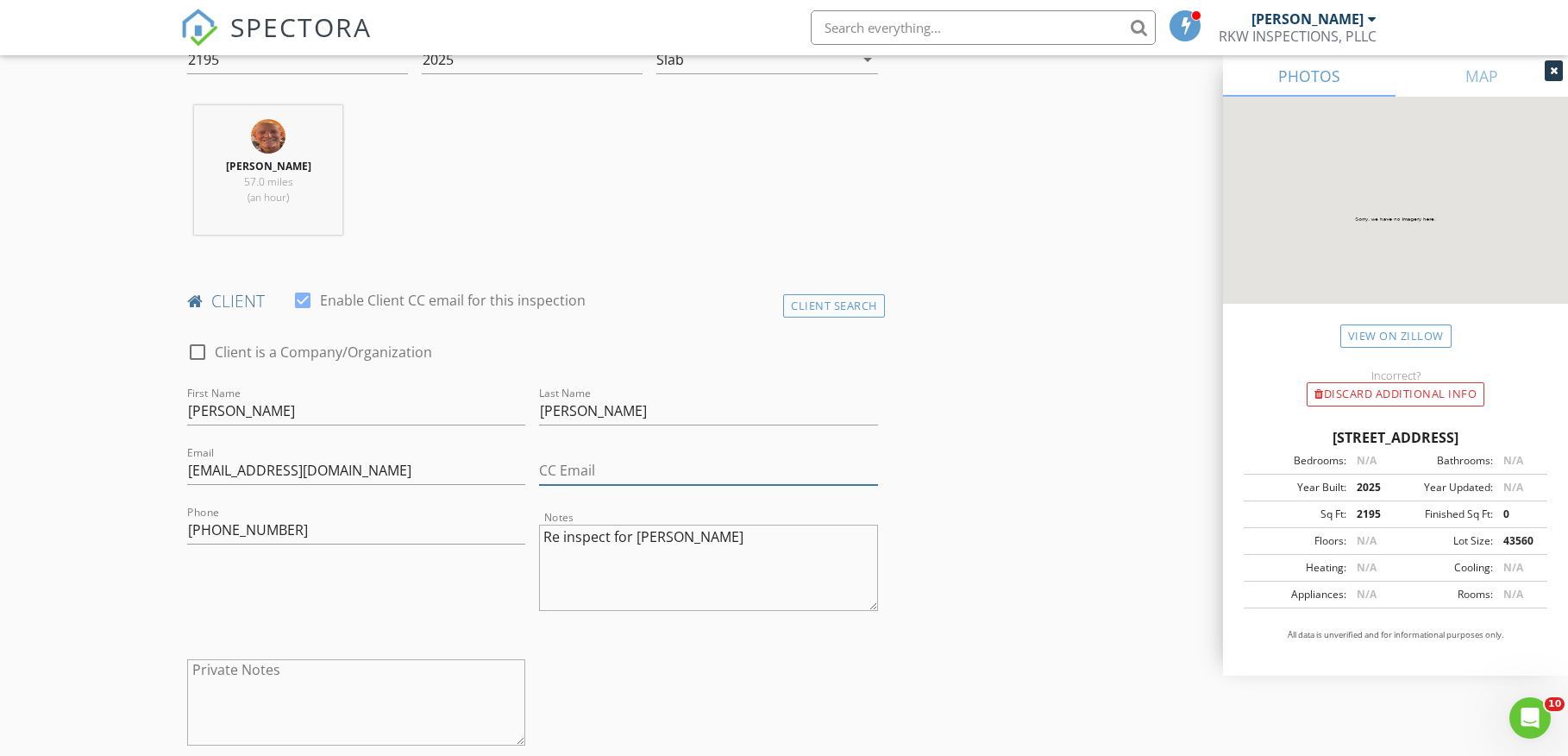
click at [604, 471] on input "CC Email" at bounding box center [708, 470] width 338 height 28
paste input "edwardsd6556@gmail.com"
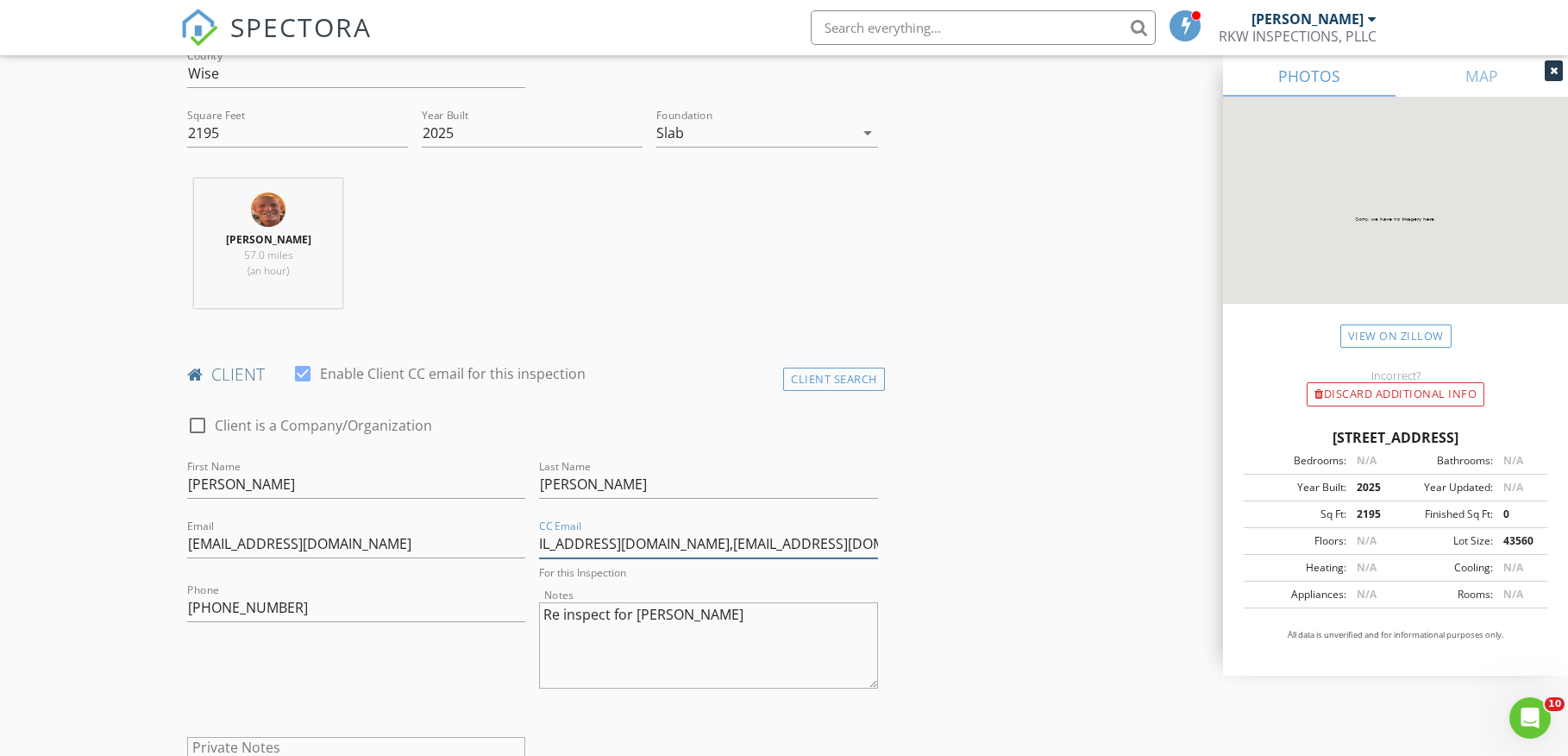
scroll to position [0, 46]
click at [671, 546] on input "edwardsd6556@gmail.com,robertkevinwomack@gmail.com" at bounding box center [708, 544] width 338 height 28
type input "[EMAIL_ADDRESS][DOMAIN_NAME], [EMAIL_ADDRESS][DOMAIN_NAME]"
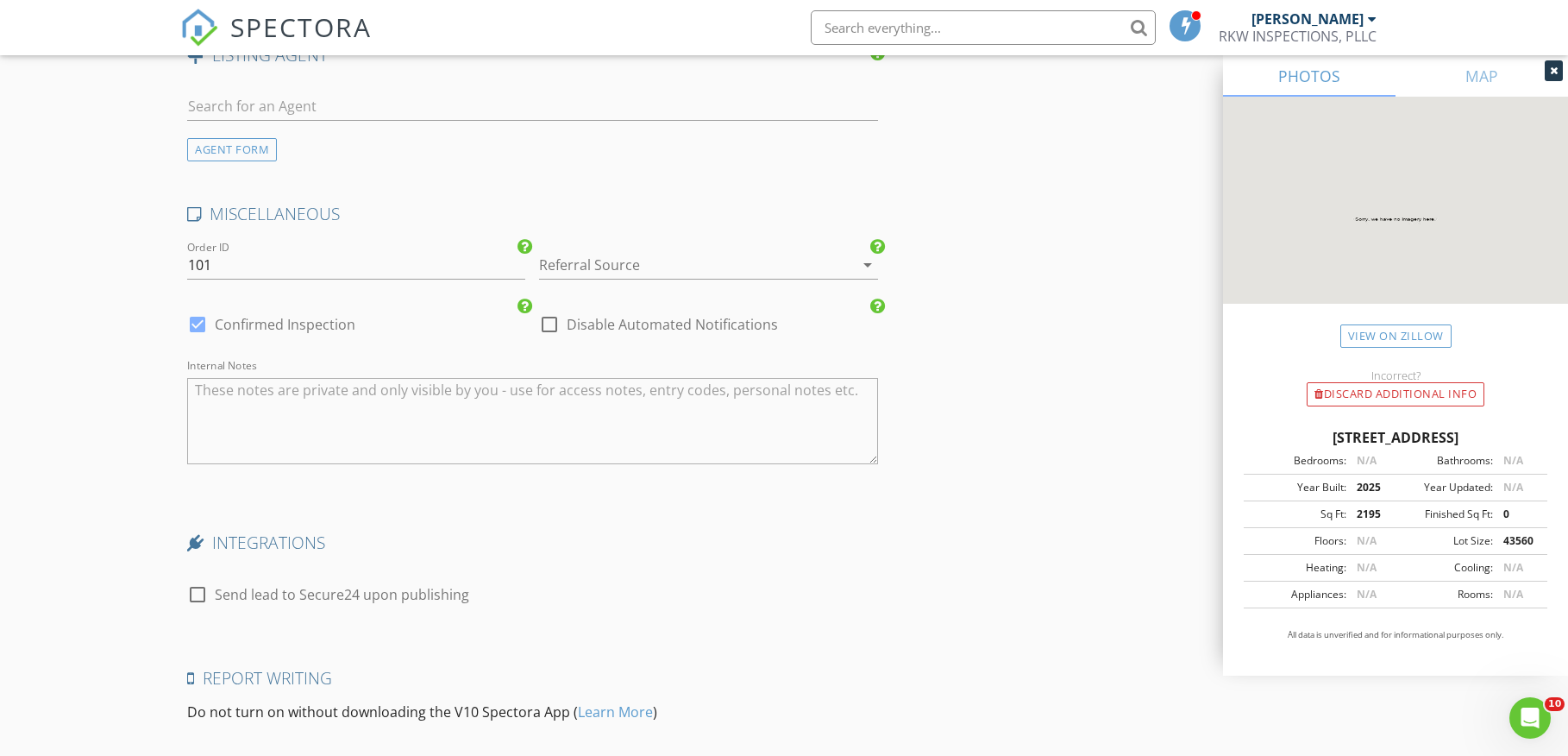
scroll to position [2639, 0]
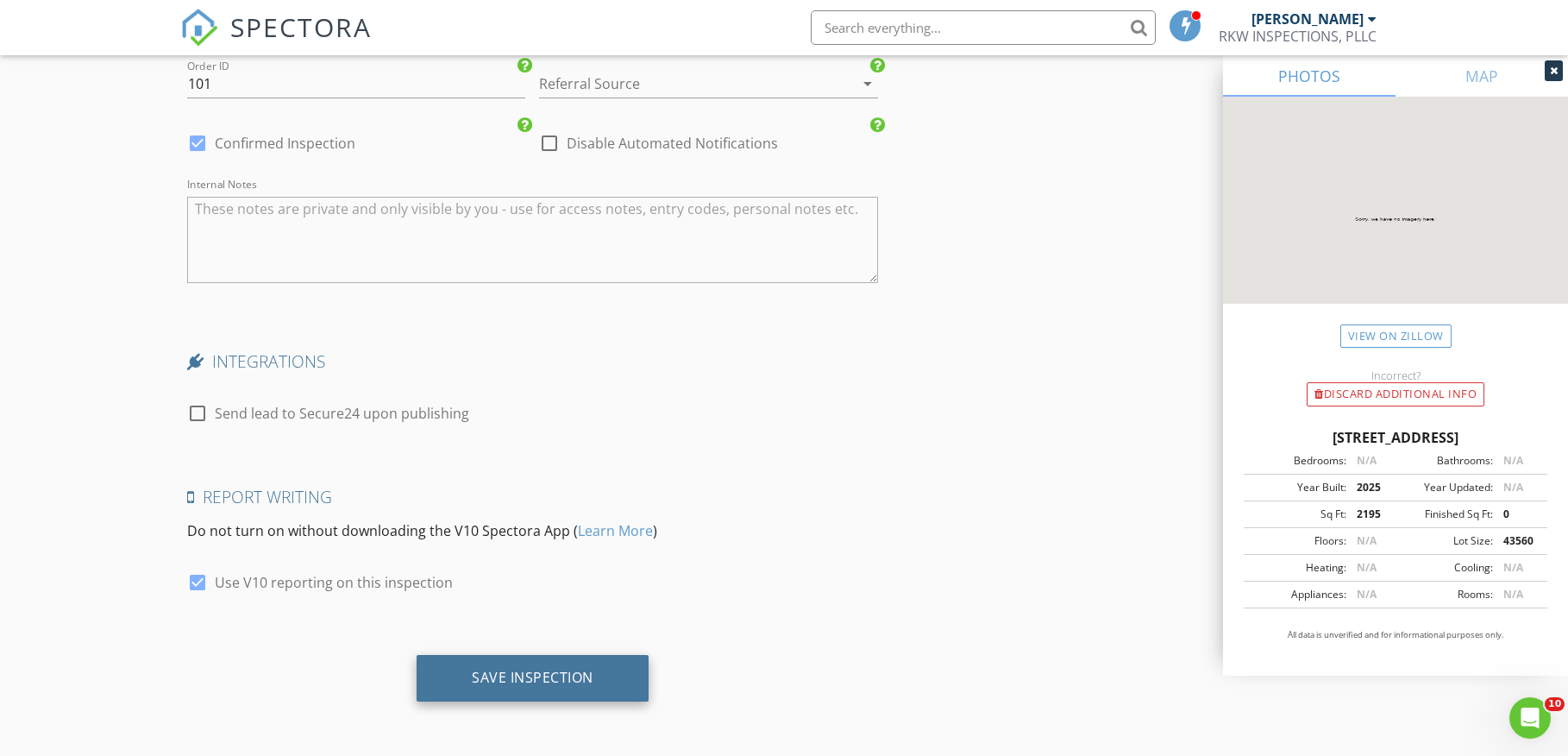
click at [542, 686] on div "Save Inspection" at bounding box center [532, 677] width 122 height 17
